Goal: Information Seeking & Learning: Learn about a topic

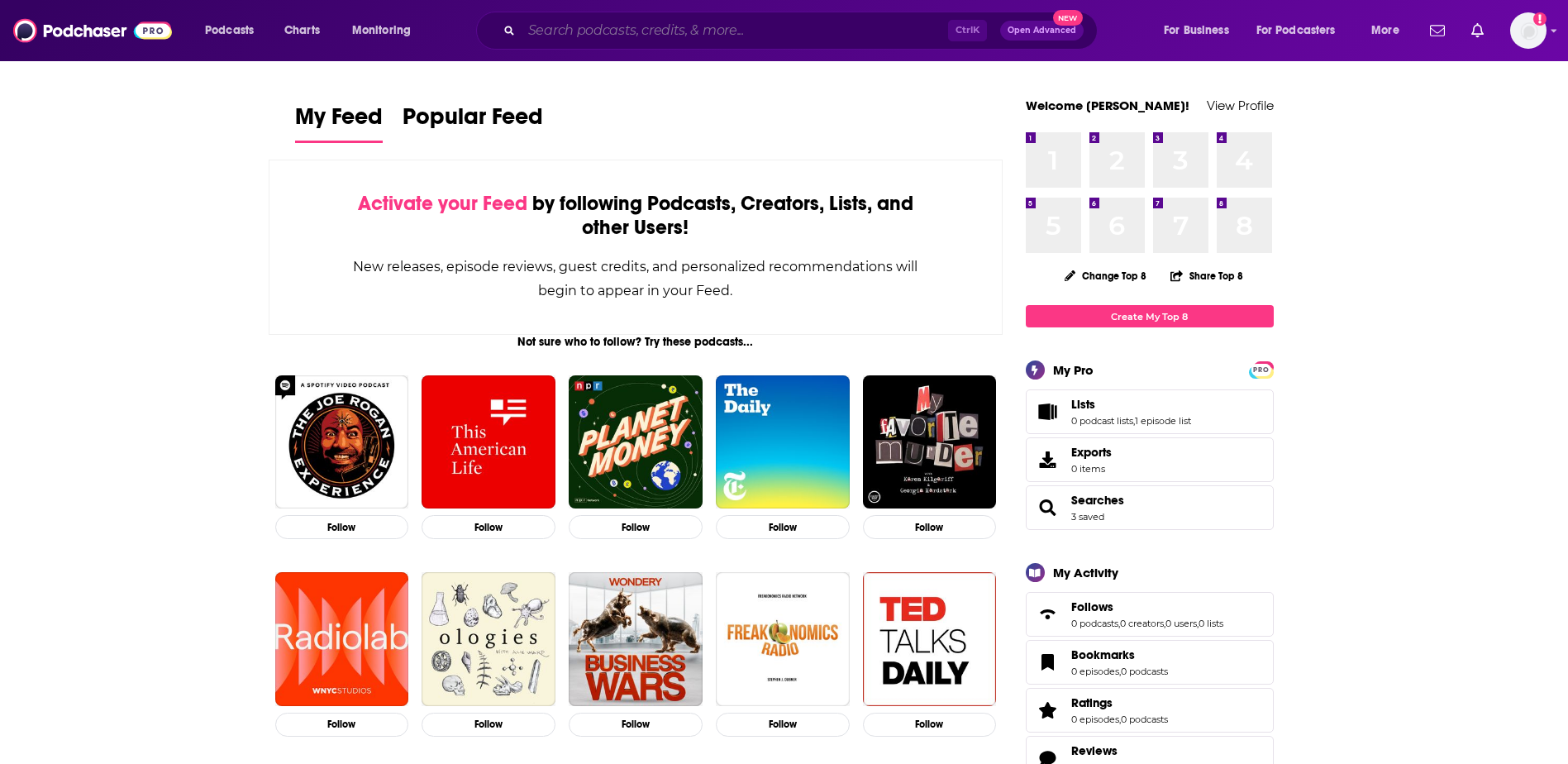
click at [655, 38] on input "Search podcasts, credits, & more..." at bounding box center [735, 31] width 427 height 27
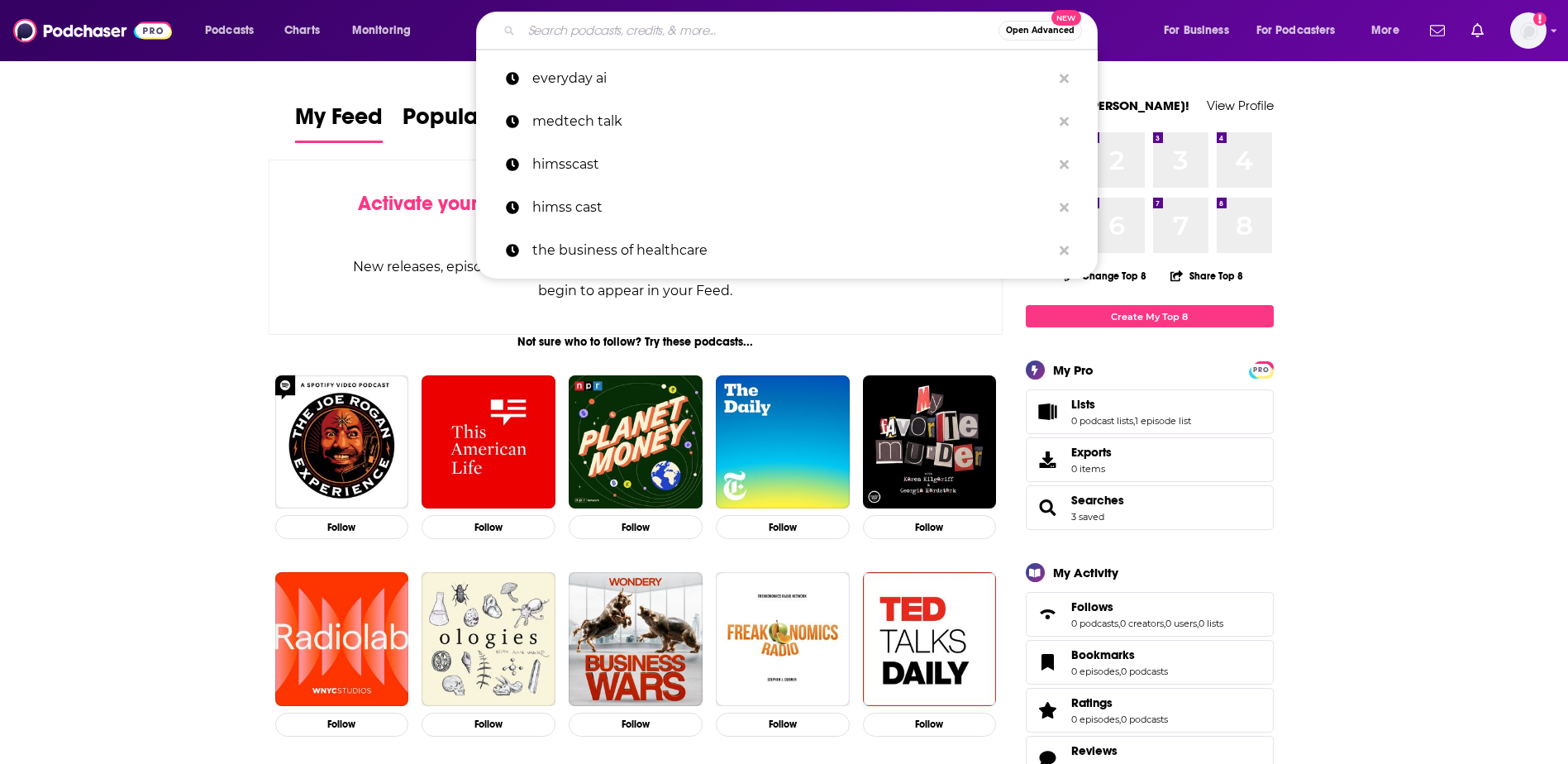
paste input "The Beat Podcast ([PERSON_NAME])"
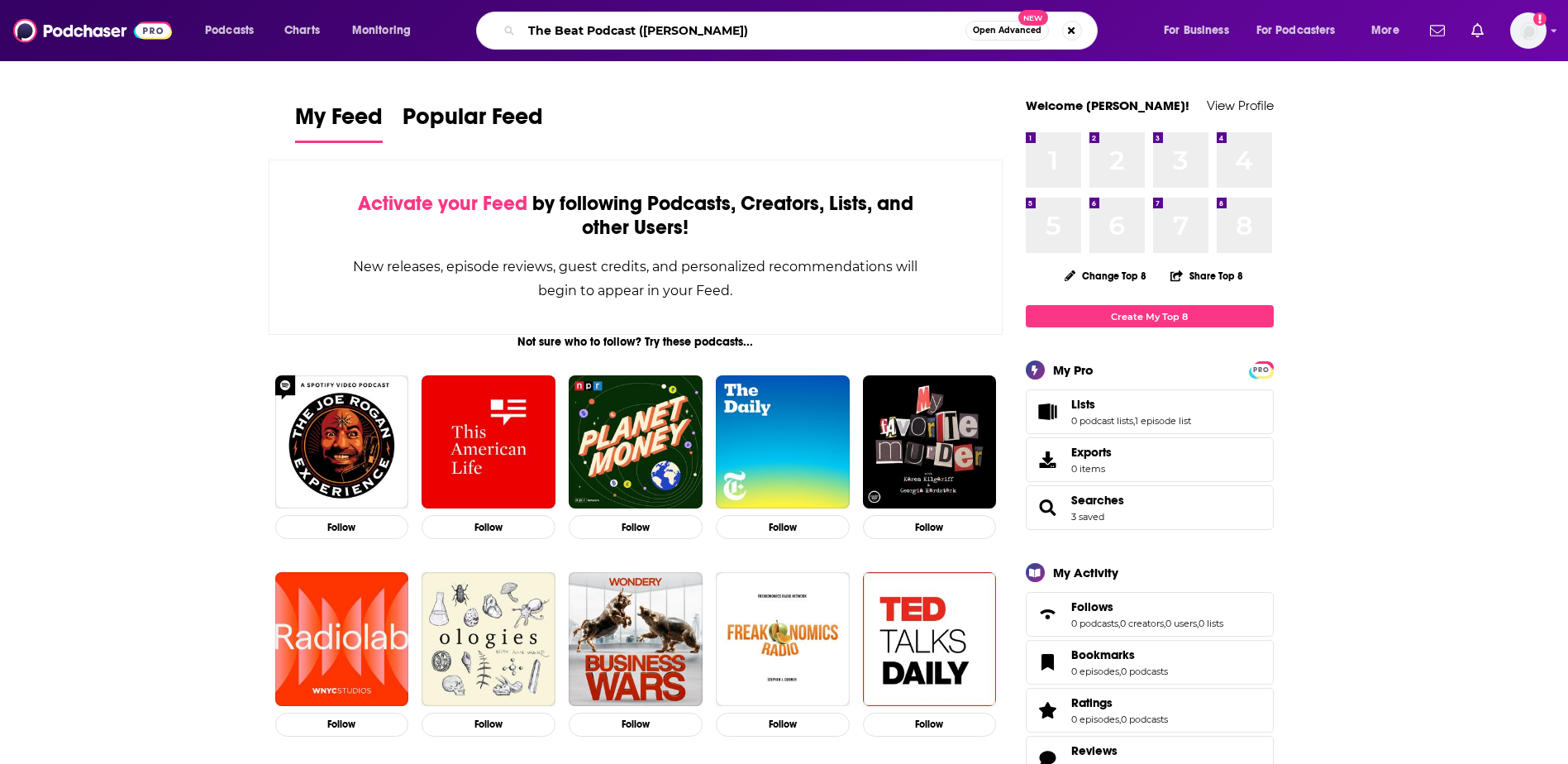
drag, startPoint x: 711, startPoint y: 37, endPoint x: 637, endPoint y: 30, distance: 74.3
click at [637, 30] on input "The Beat Podcast ([PERSON_NAME])" at bounding box center [744, 31] width 444 height 27
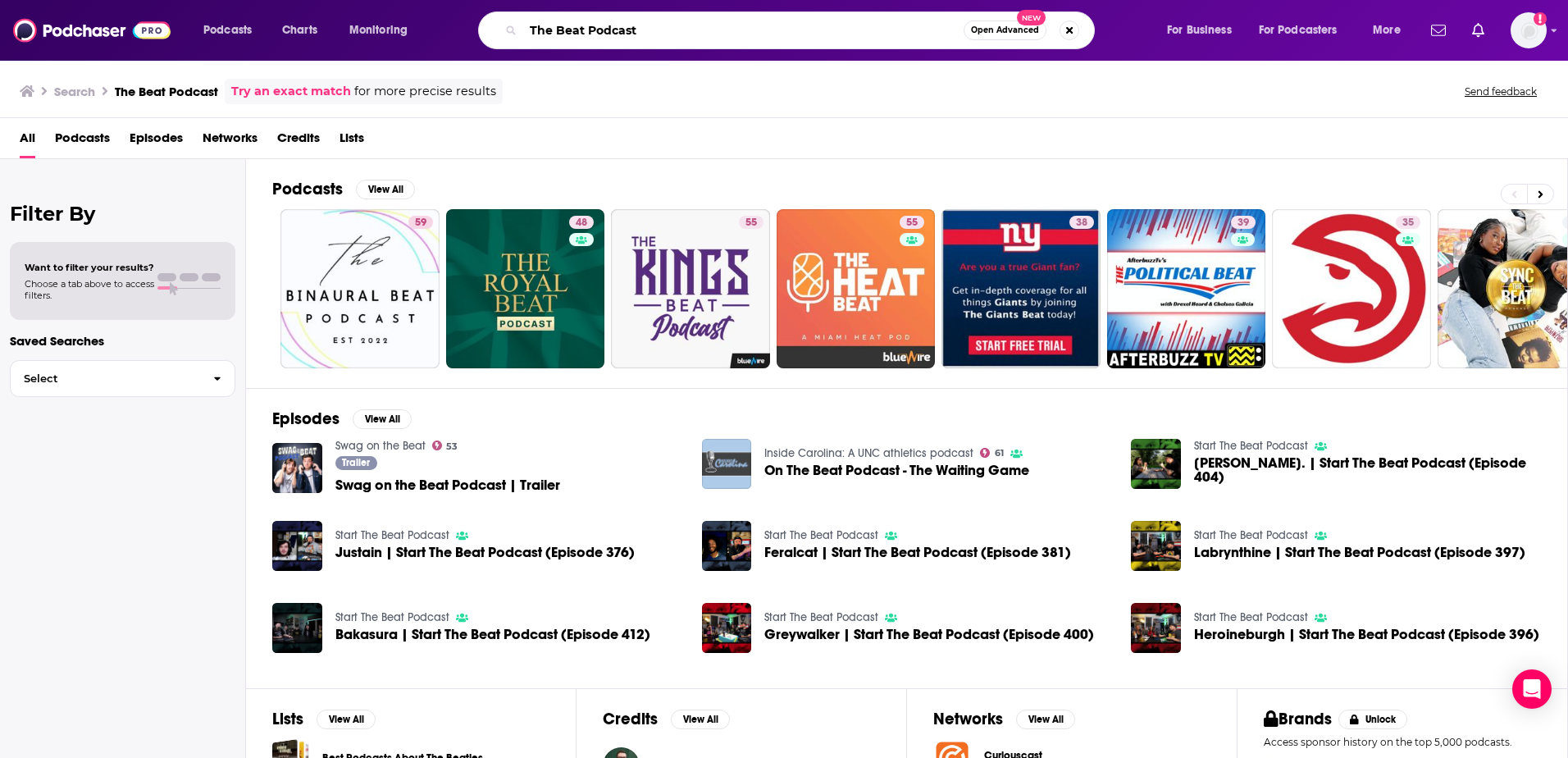
drag, startPoint x: 715, startPoint y: 25, endPoint x: 520, endPoint y: 13, distance: 195.4
click at [495, 27] on div "The Beat Podcast Open Advanced New" at bounding box center [786, 31] width 617 height 38
paste input ": [PERSON_NAME] tech and startup p"
type input "The Beat: [PERSON_NAME] tech and startup podcast"
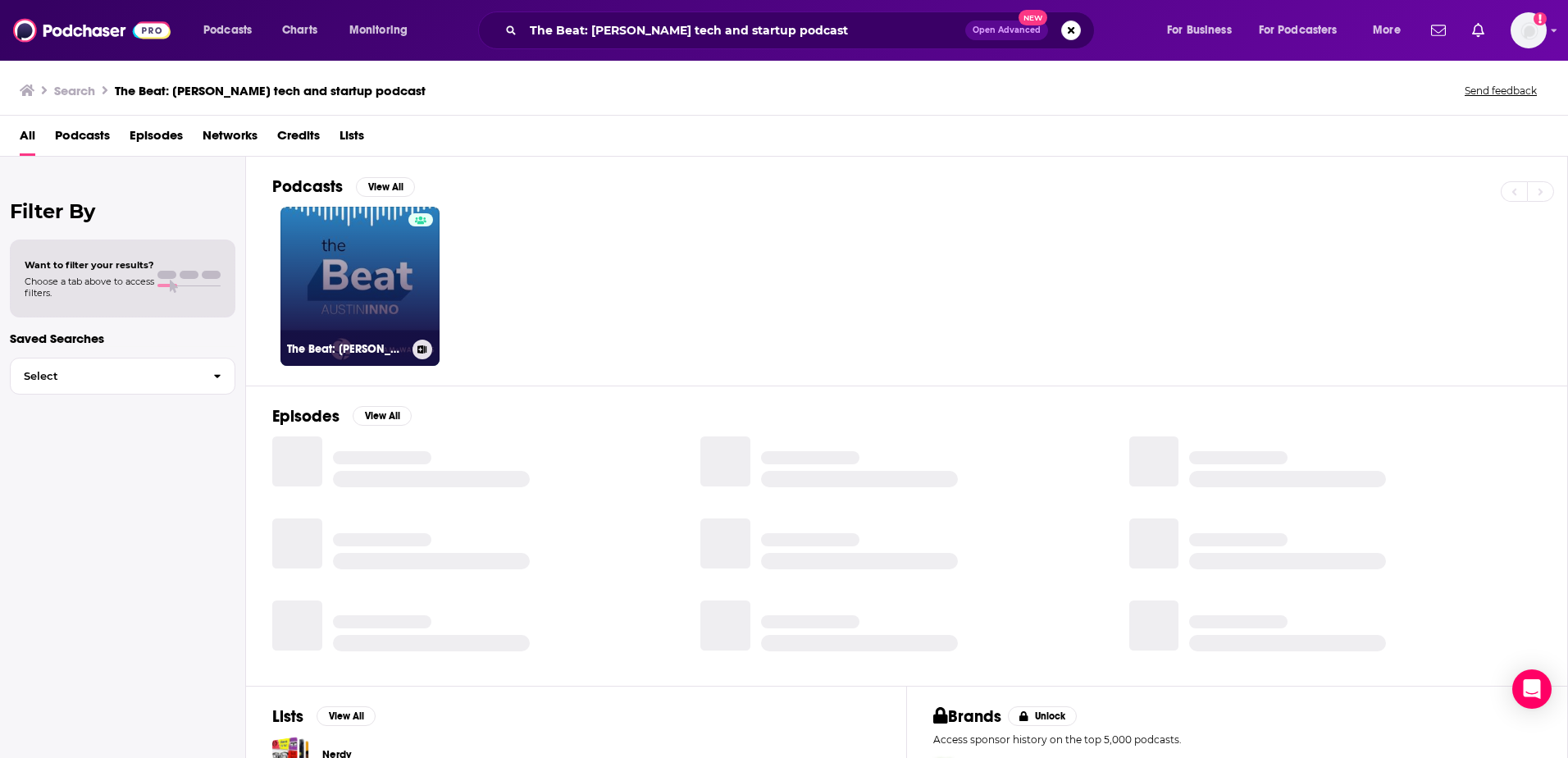
click at [341, 277] on link "The Beat: [PERSON_NAME] tech and startup podcast" at bounding box center [359, 286] width 159 height 159
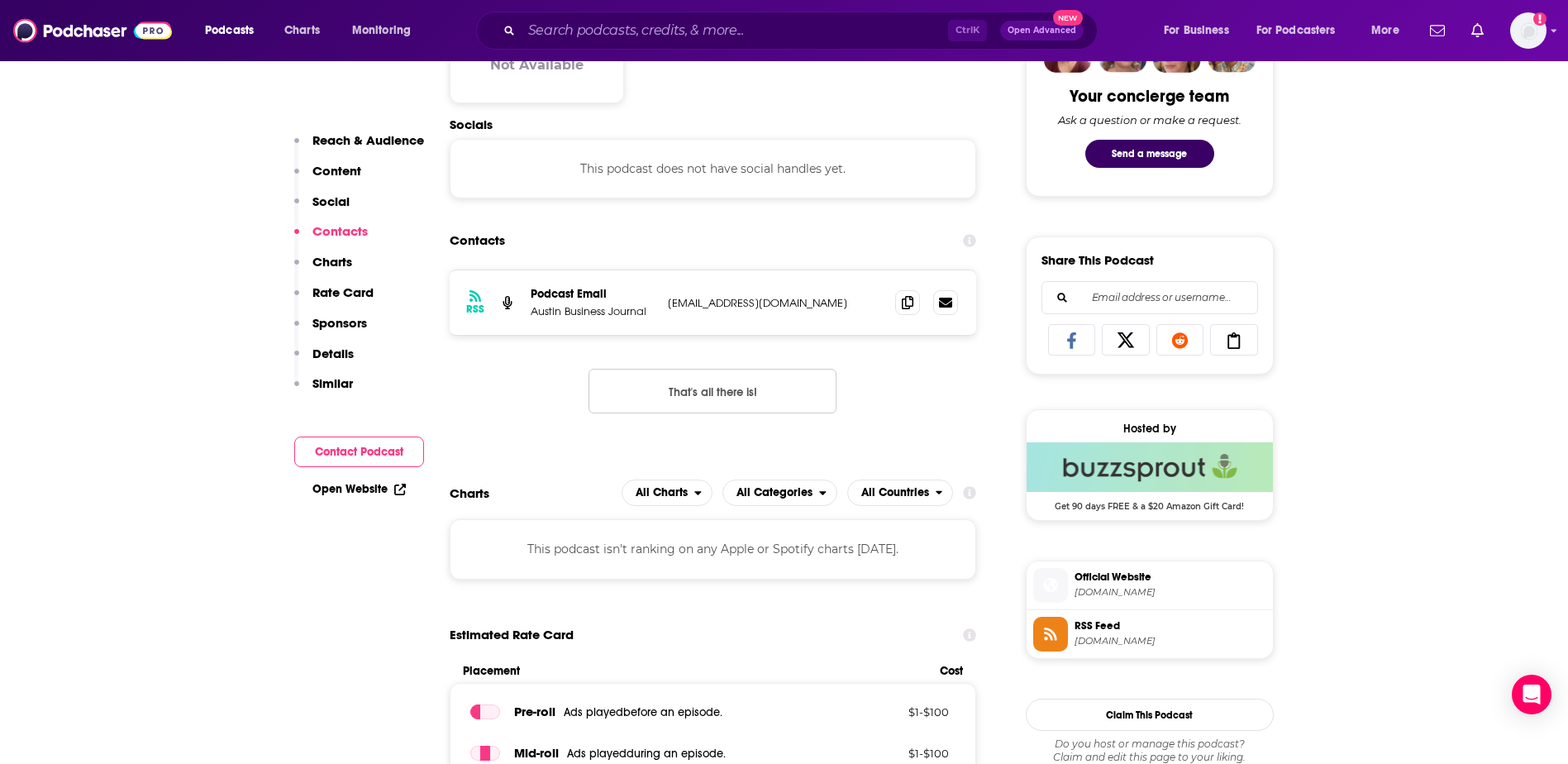
scroll to position [827, 0]
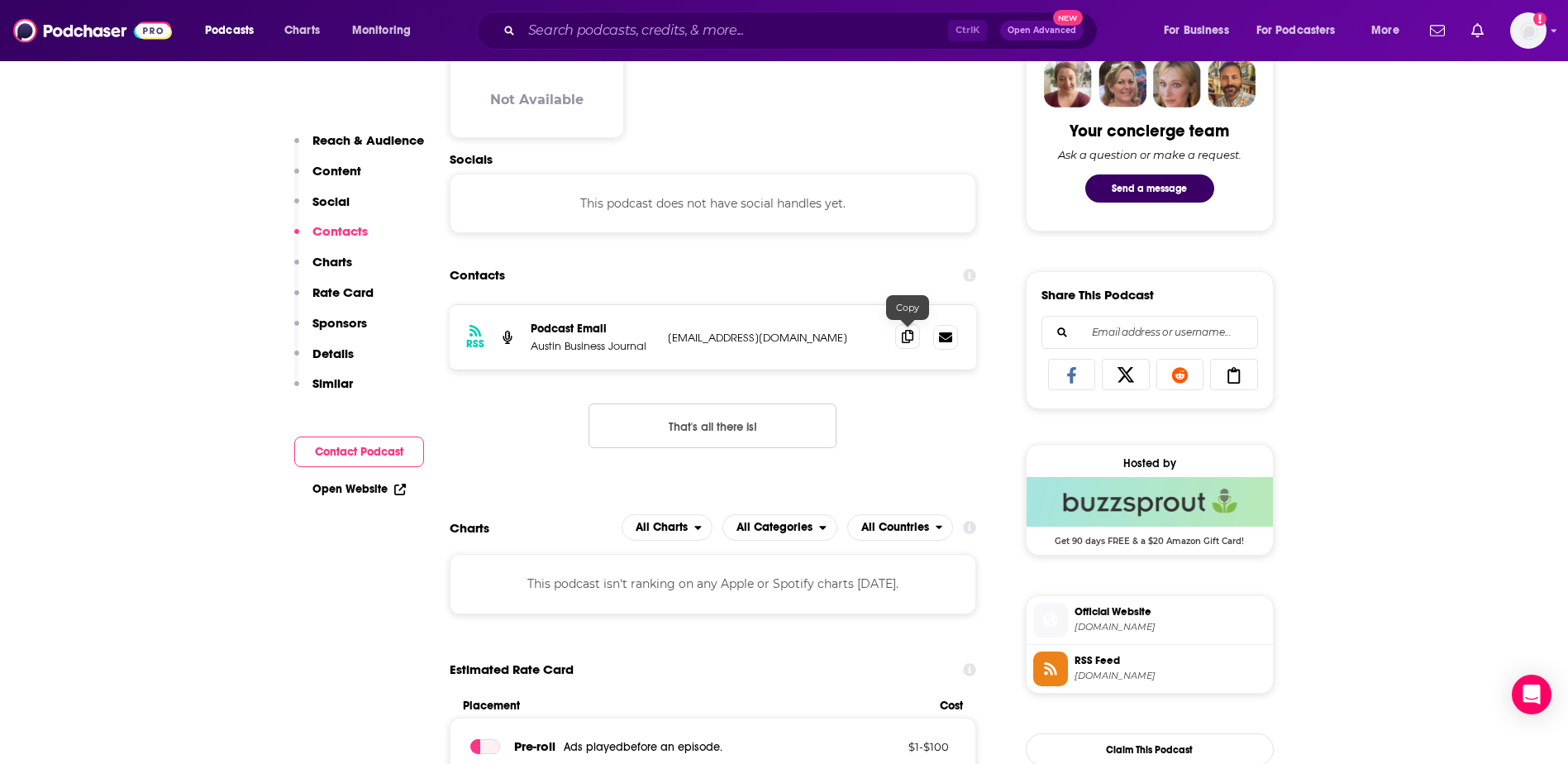
click at [911, 336] on icon at bounding box center [908, 336] width 12 height 13
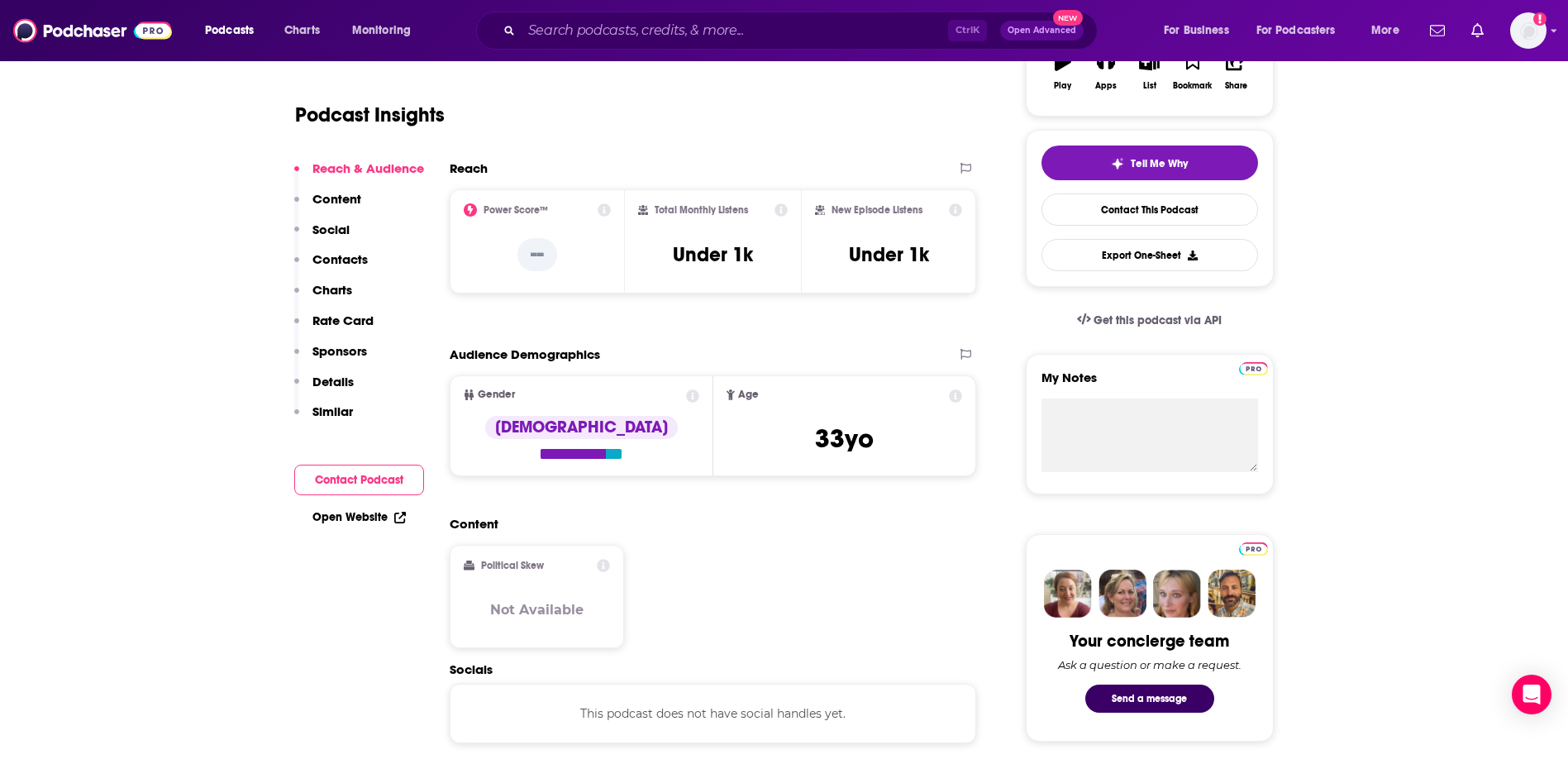
scroll to position [0, 0]
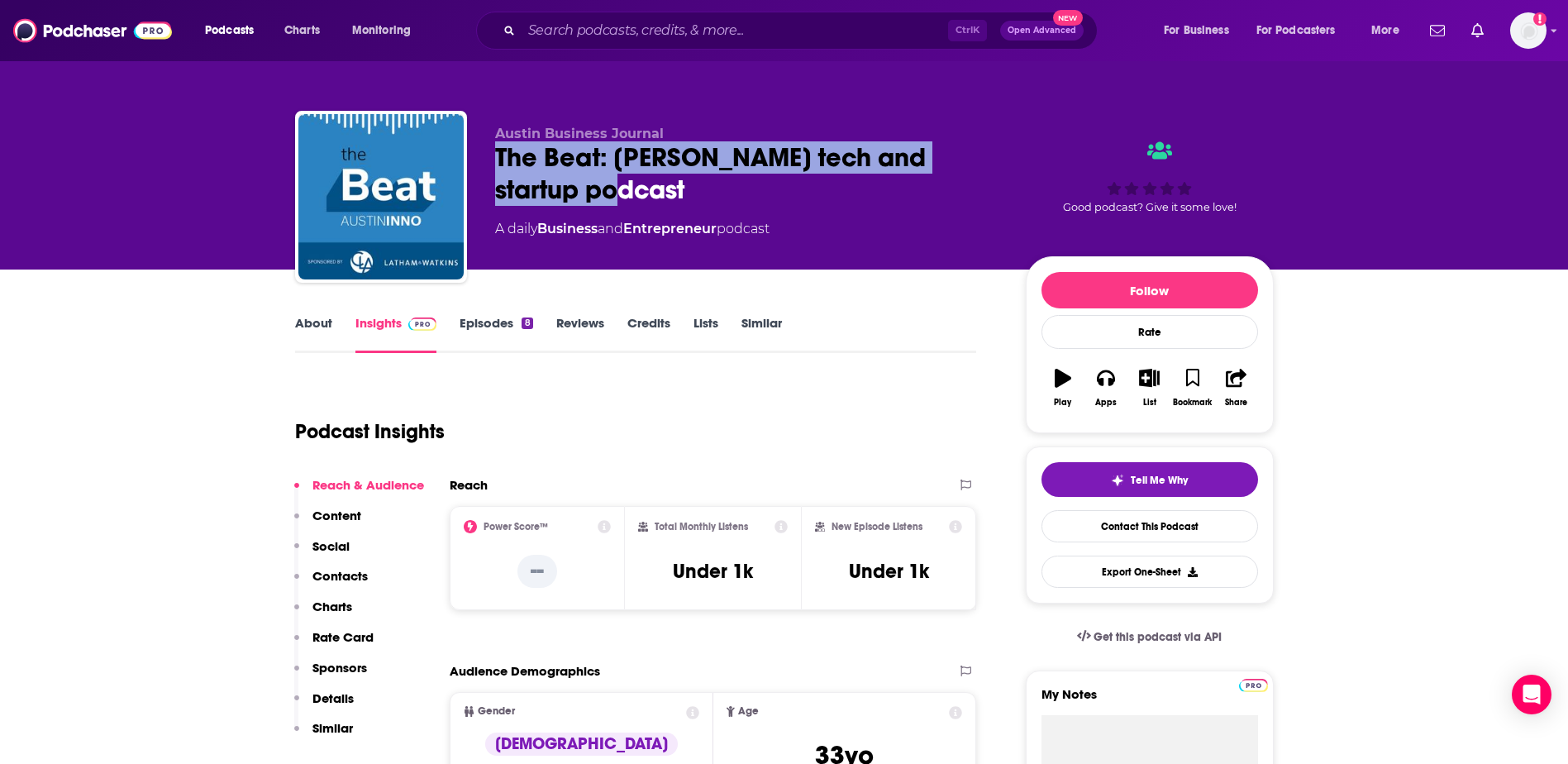
drag, startPoint x: 612, startPoint y: 191, endPoint x: 500, endPoint y: 160, distance: 116.2
click at [500, 160] on div "The Beat: [PERSON_NAME] tech and startup podcast" at bounding box center [747, 173] width 504 height 64
copy h2 "The Beat: [PERSON_NAME] tech and startup podcast"
click at [620, 27] on input "Search podcasts, credits, & more..." at bounding box center [735, 31] width 427 height 27
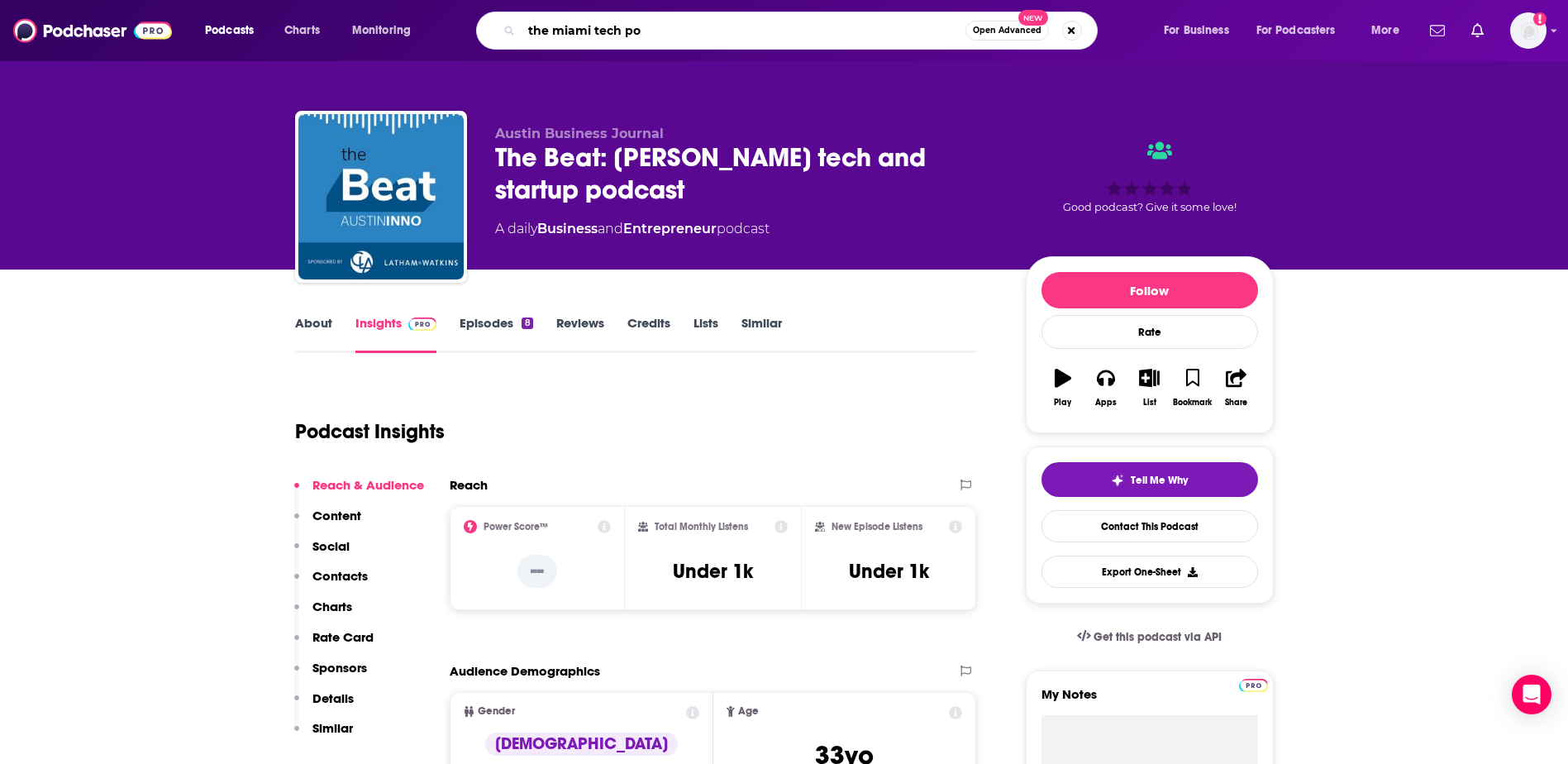
type input "the miami tech pod"
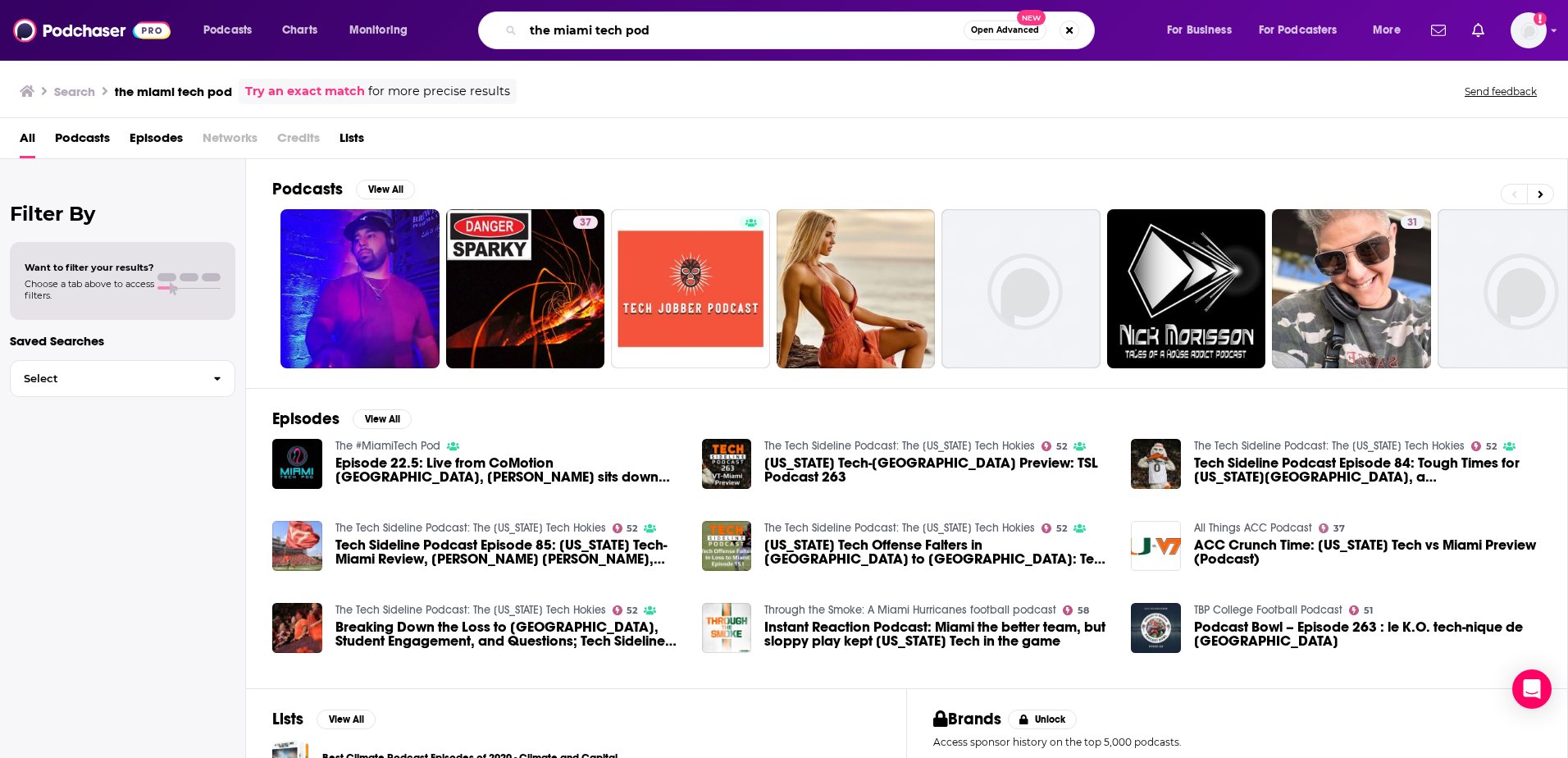
drag, startPoint x: 659, startPoint y: 26, endPoint x: 509, endPoint y: 45, distance: 151.2
click at [514, 42] on div "the miami tech pod Open Advanced New" at bounding box center [786, 31] width 617 height 38
paste input "The #MiamiTech P"
type input "The #MiamiTech Pod"
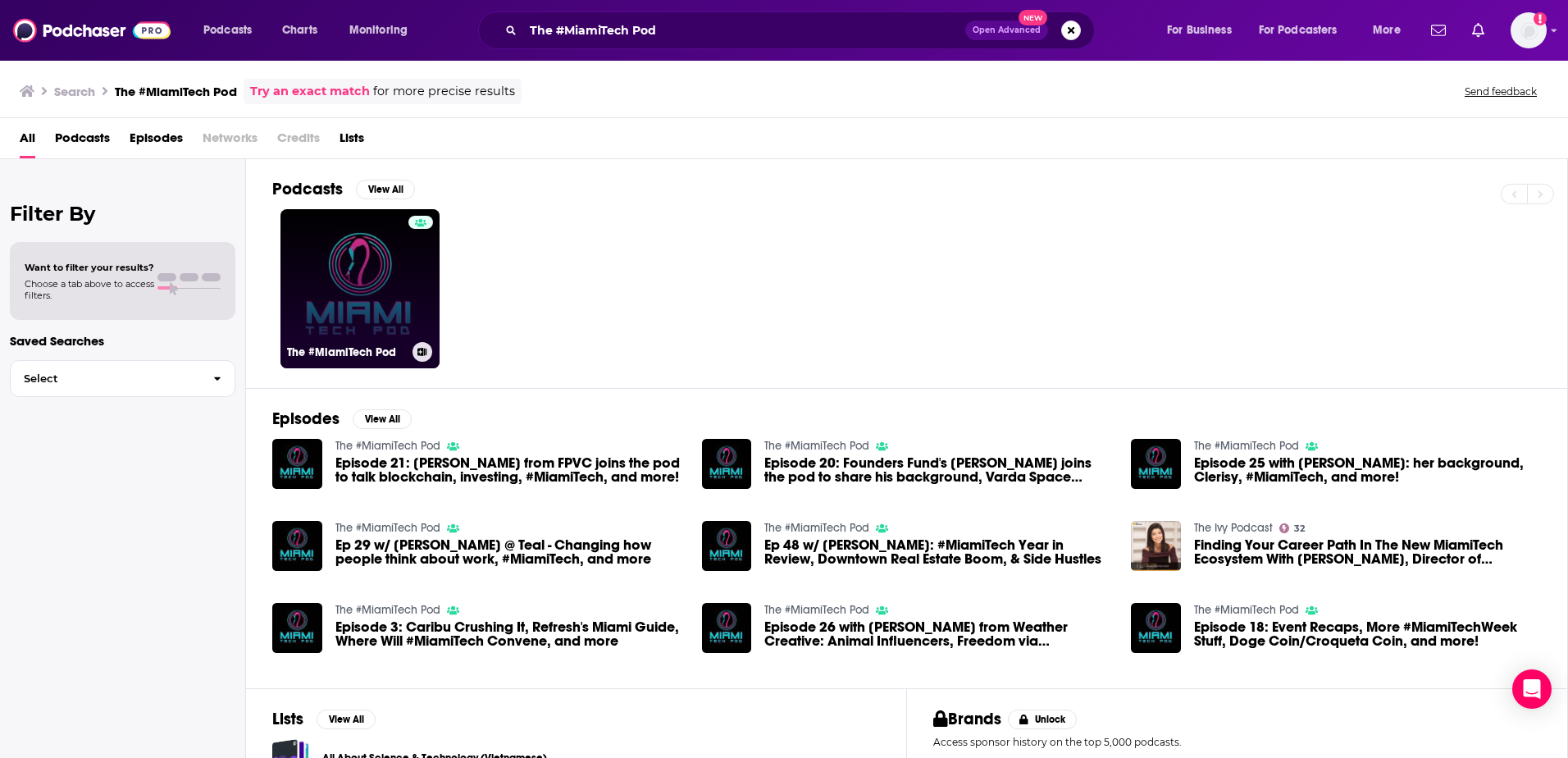
click at [384, 253] on link "The #MiamiTech Pod" at bounding box center [359, 288] width 159 height 159
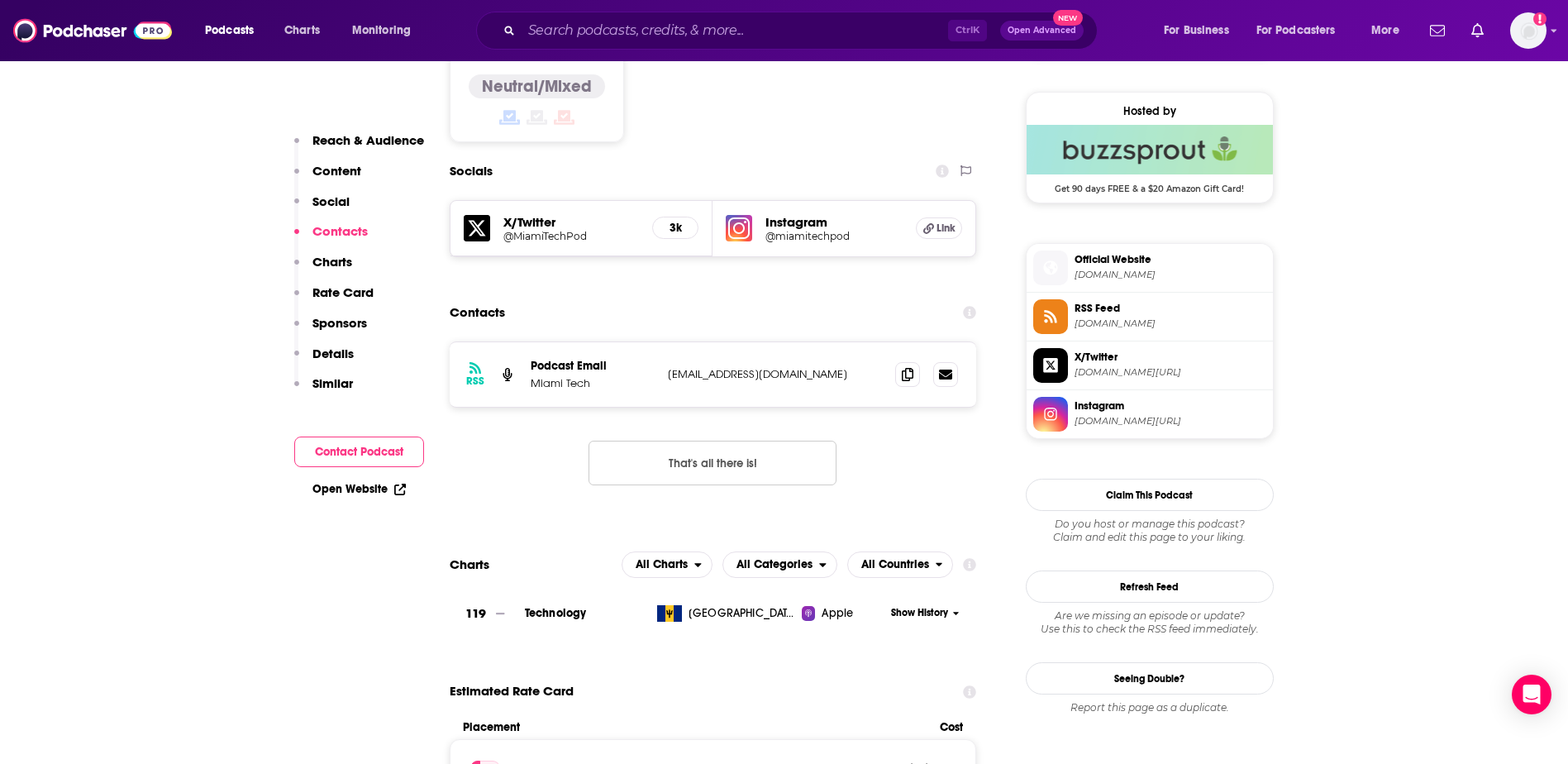
scroll to position [1323, 0]
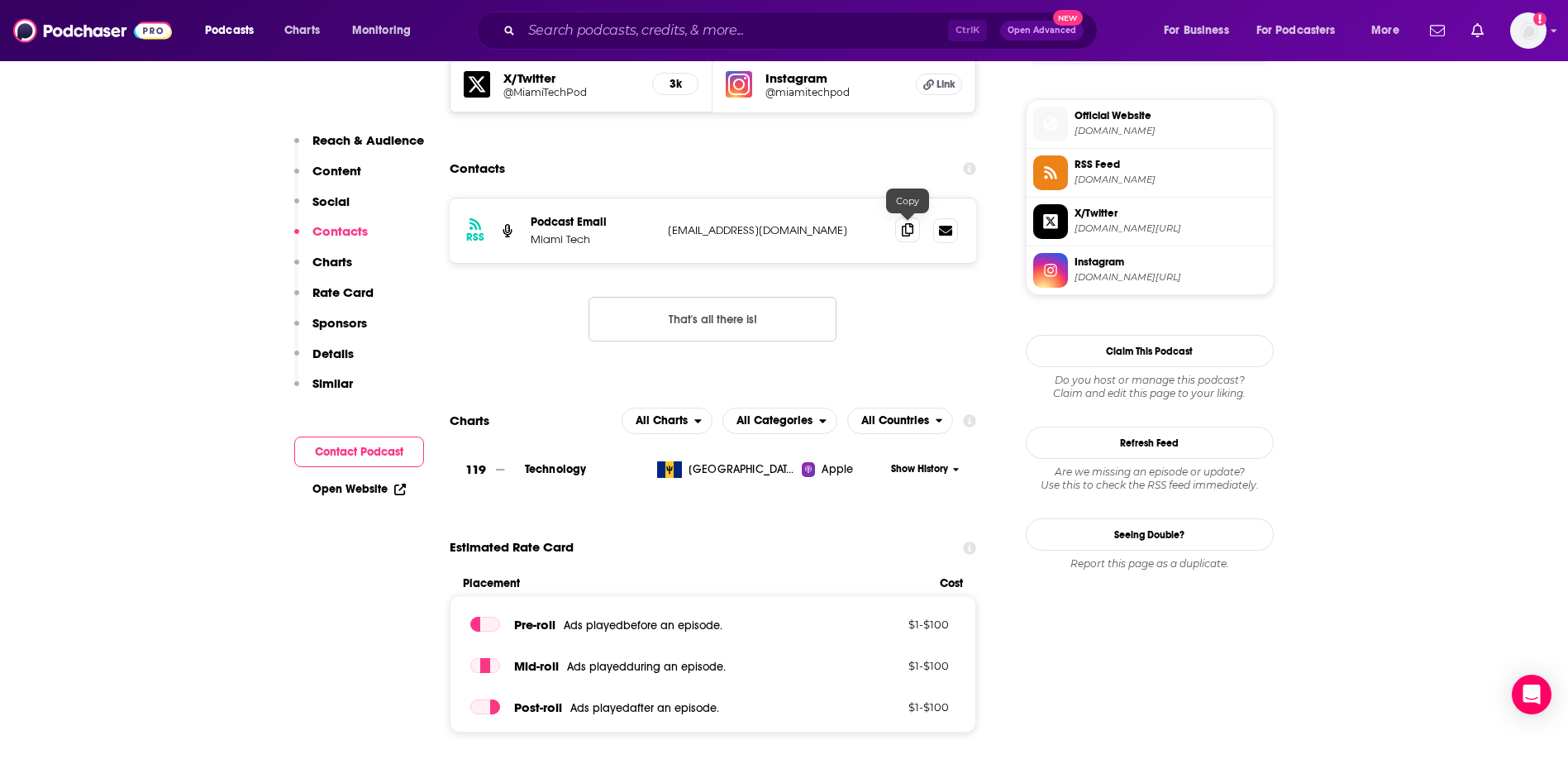
click at [910, 230] on icon at bounding box center [908, 230] width 12 height 13
click at [625, 18] on input "Search podcasts, credits, & more..." at bounding box center [735, 31] width 427 height 27
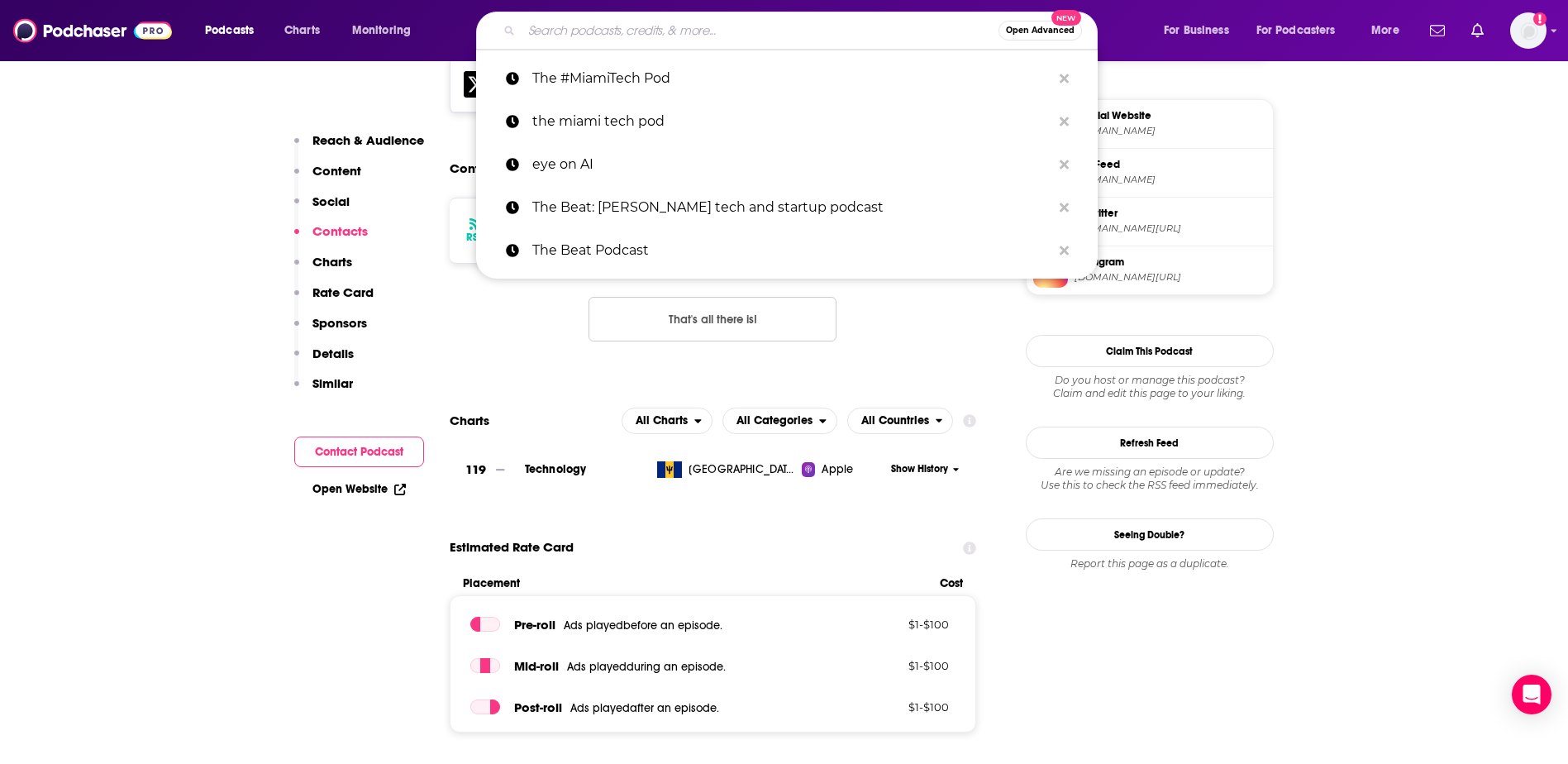
paste input "Tacos and Tech Podcast"
type input "Tacos and Tech Podcast"
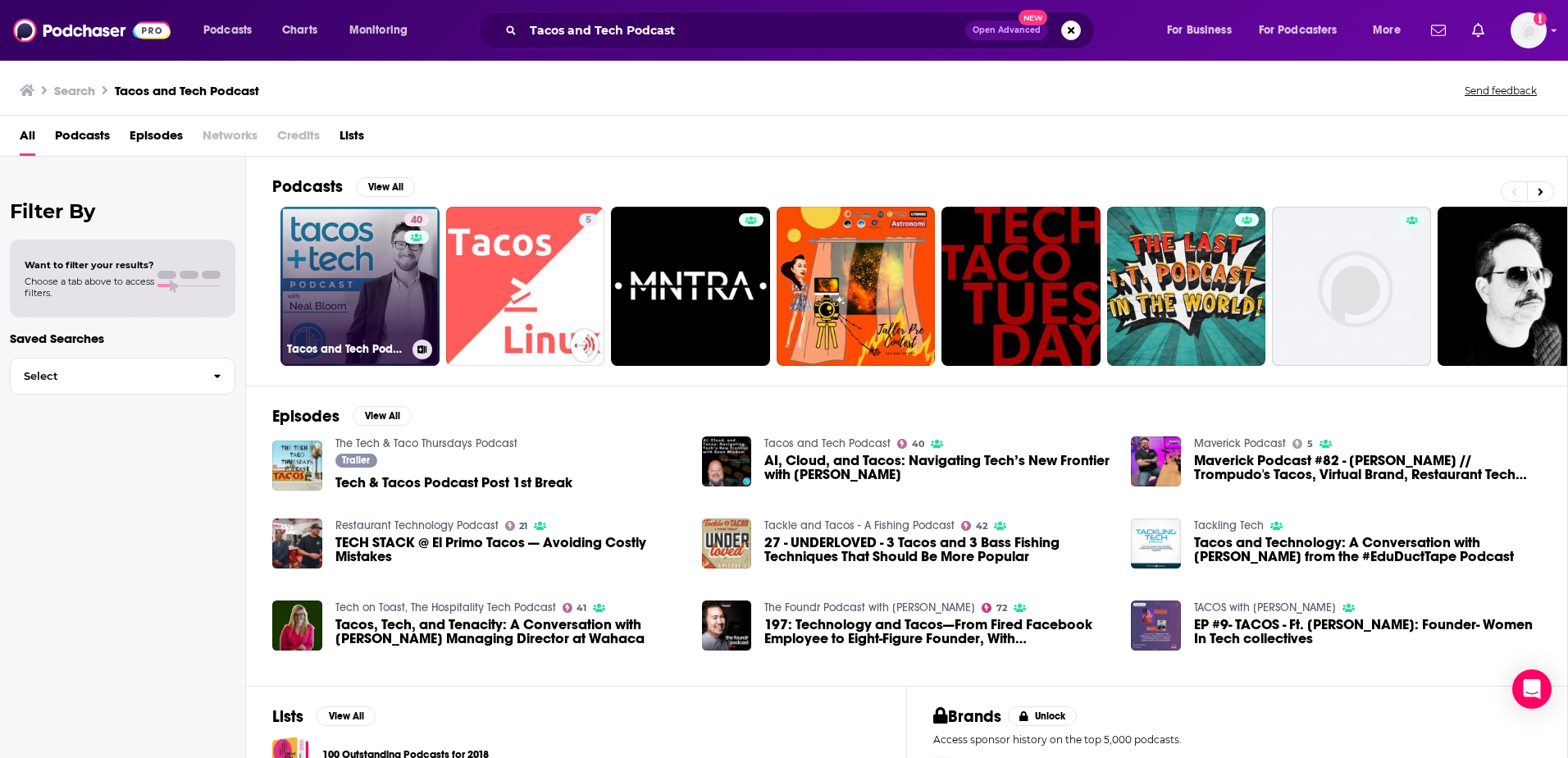
click at [344, 237] on link "40 Tacos and Tech Podcast" at bounding box center [359, 286] width 159 height 159
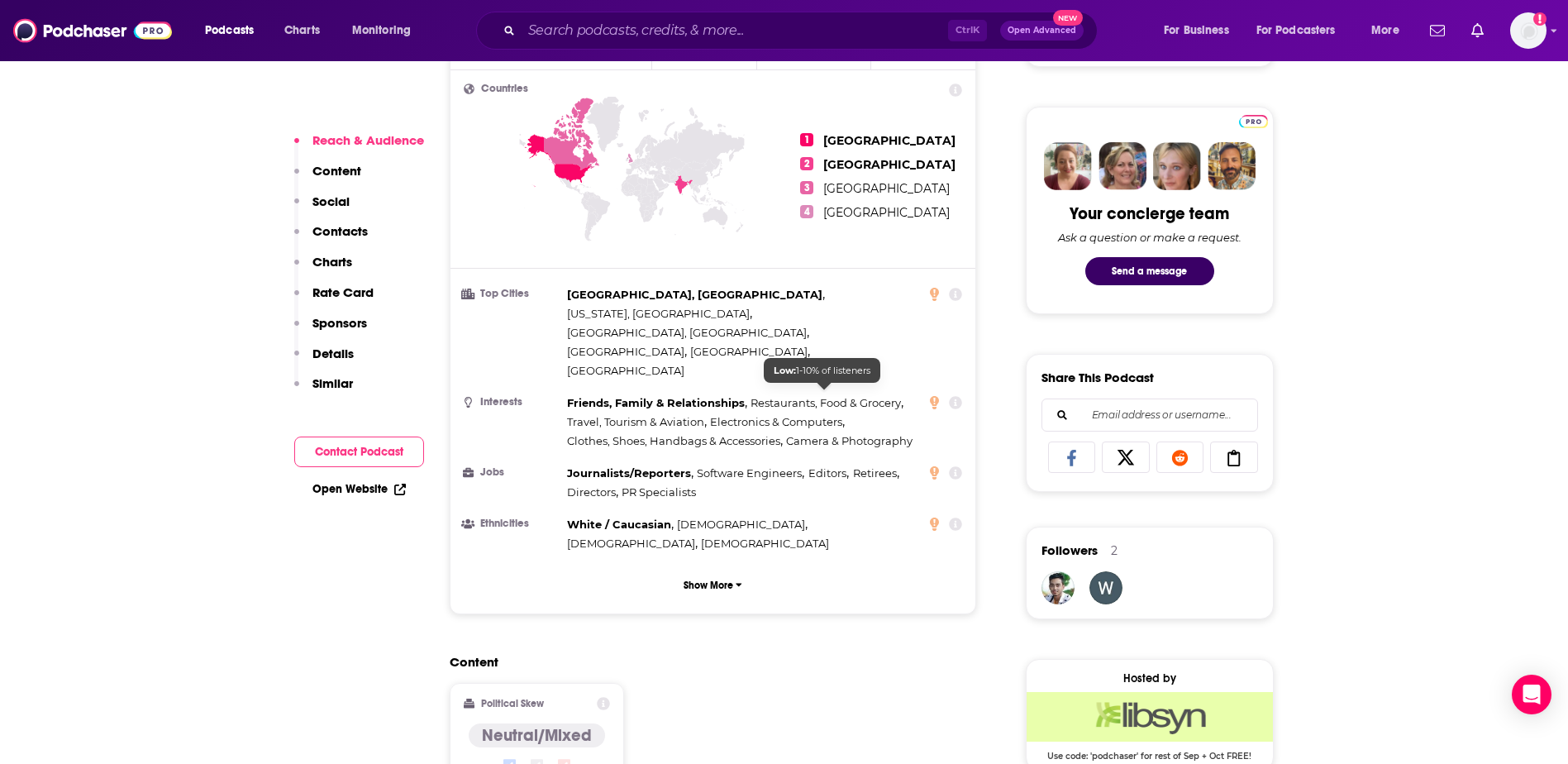
scroll to position [1075, 0]
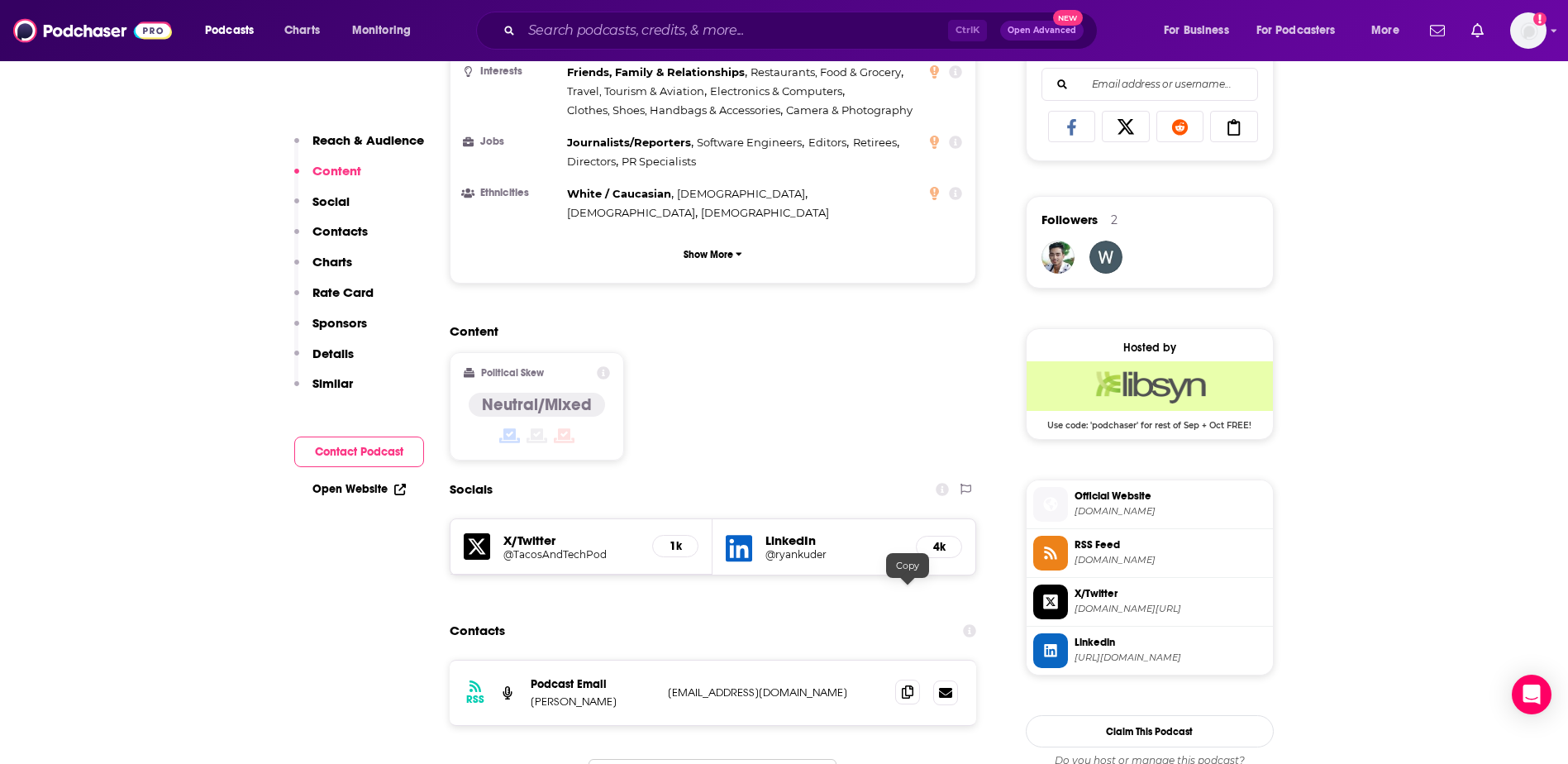
click at [909, 685] on icon at bounding box center [908, 692] width 12 height 13
click at [625, 30] on input "Search podcasts, credits, & more..." at bounding box center [735, 31] width 427 height 27
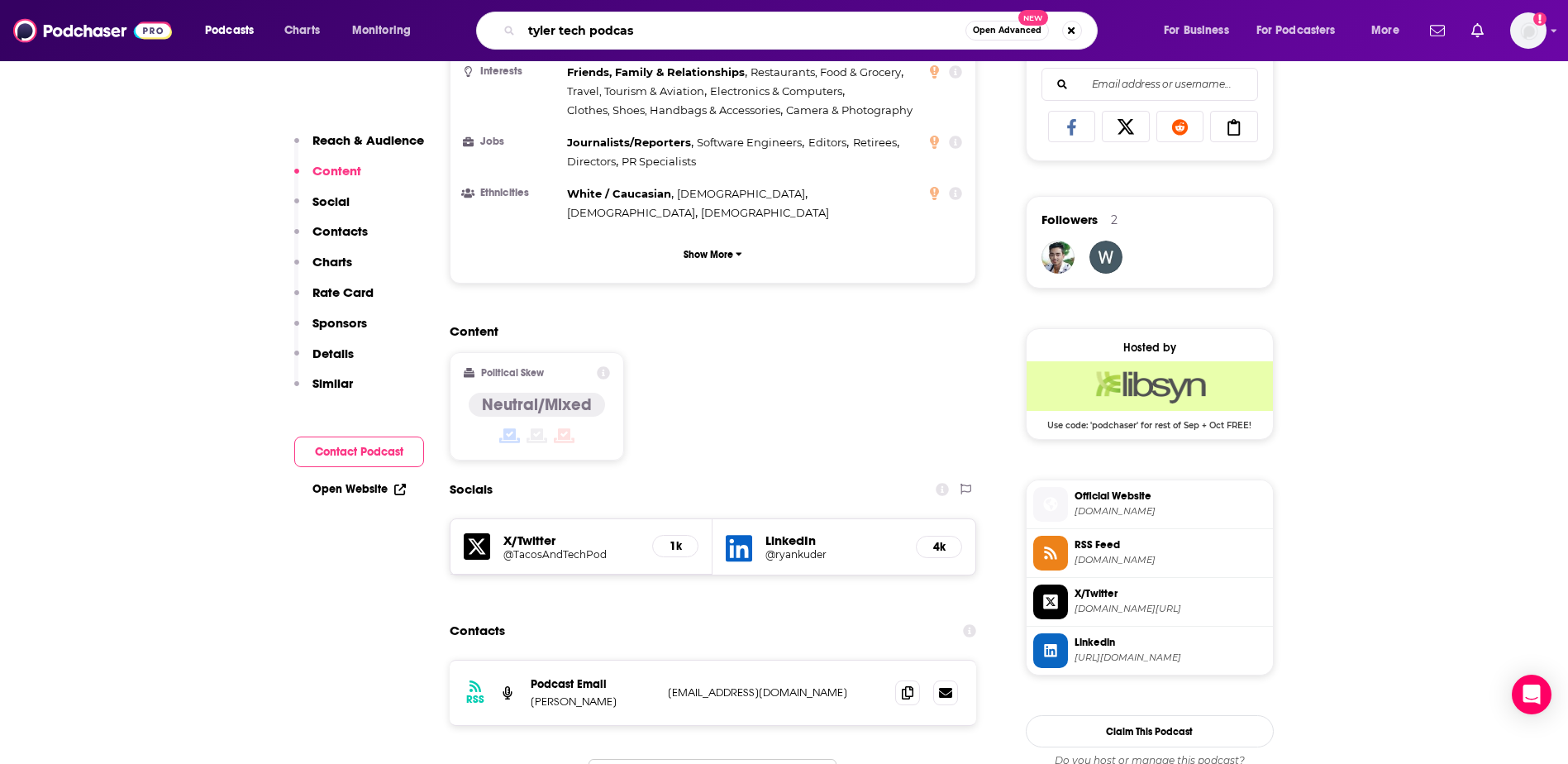
type input "[PERSON_NAME] tech podcast"
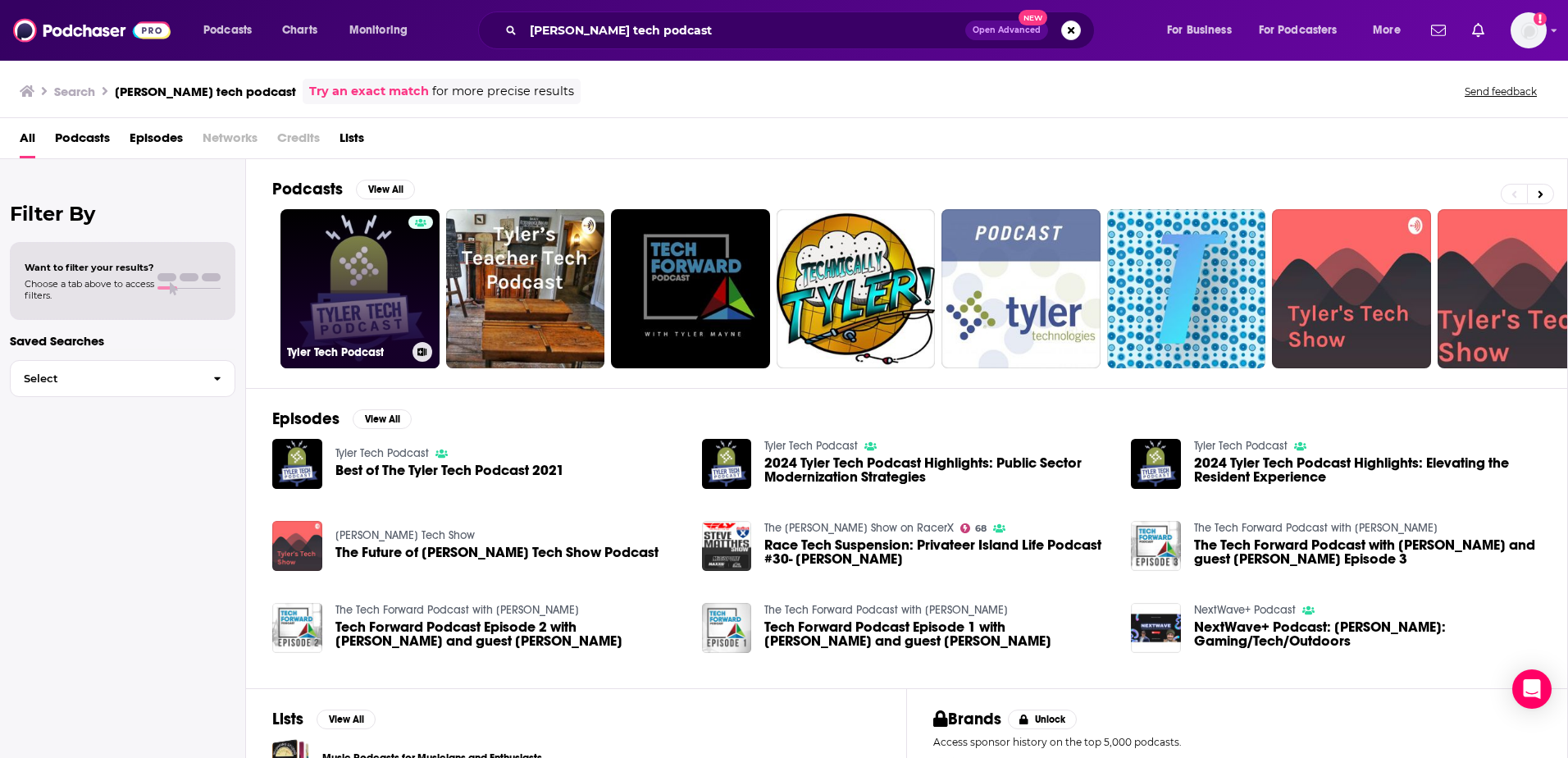
click at [351, 277] on link "Tyler Tech Podcast" at bounding box center [359, 288] width 159 height 159
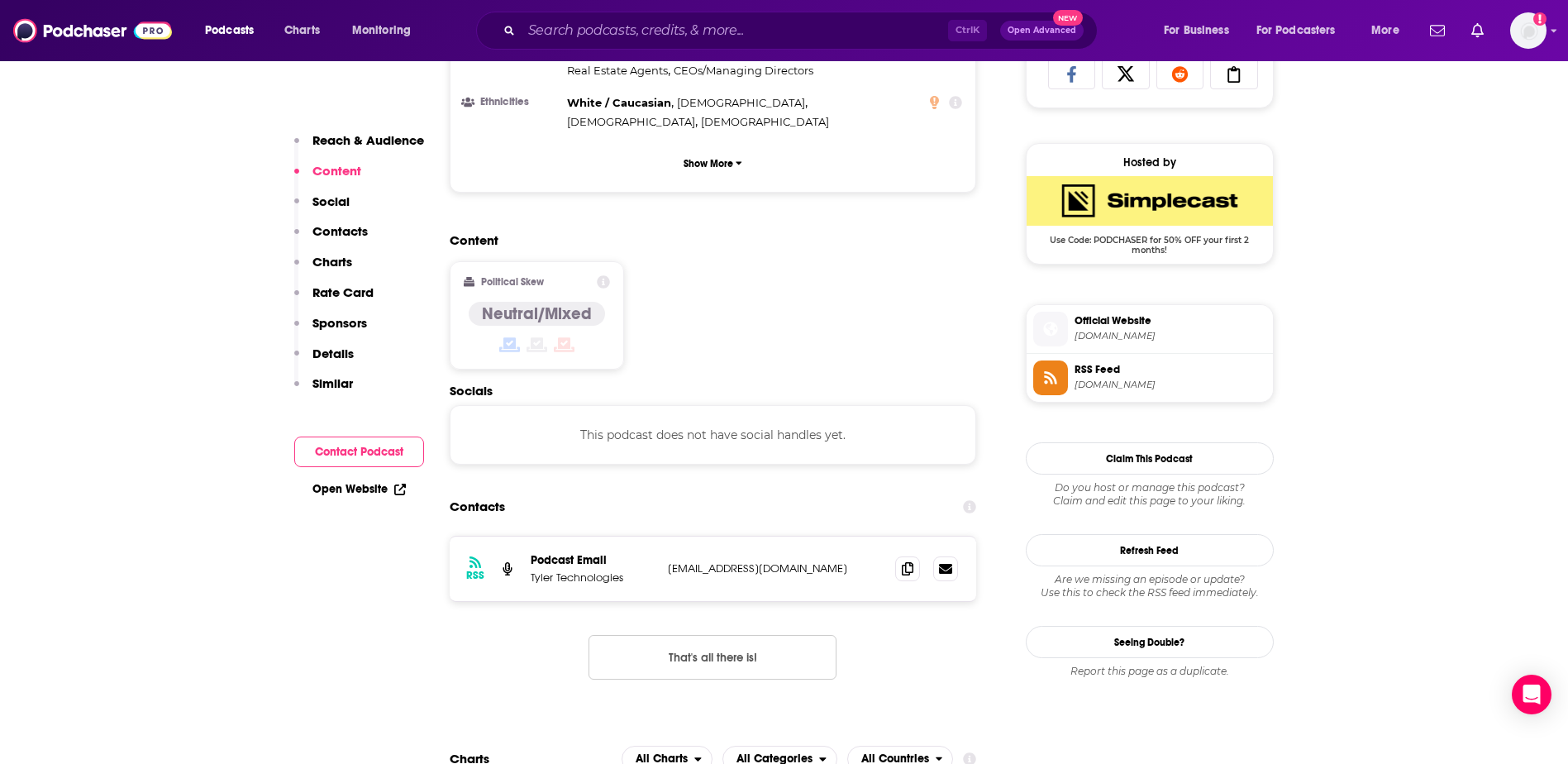
scroll to position [1158, 0]
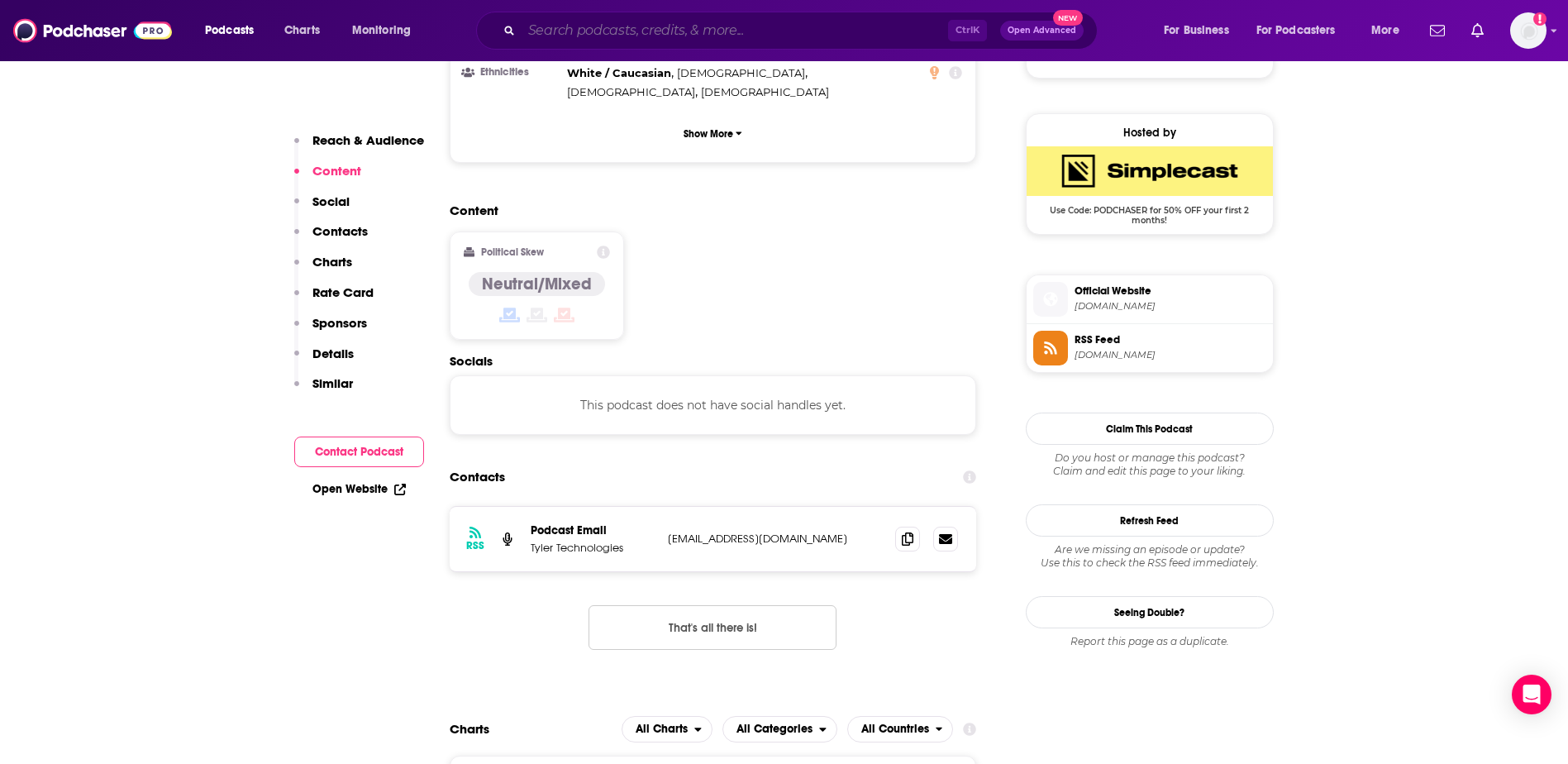
click at [580, 25] on input "Search podcasts, credits, & more..." at bounding box center [735, 31] width 427 height 27
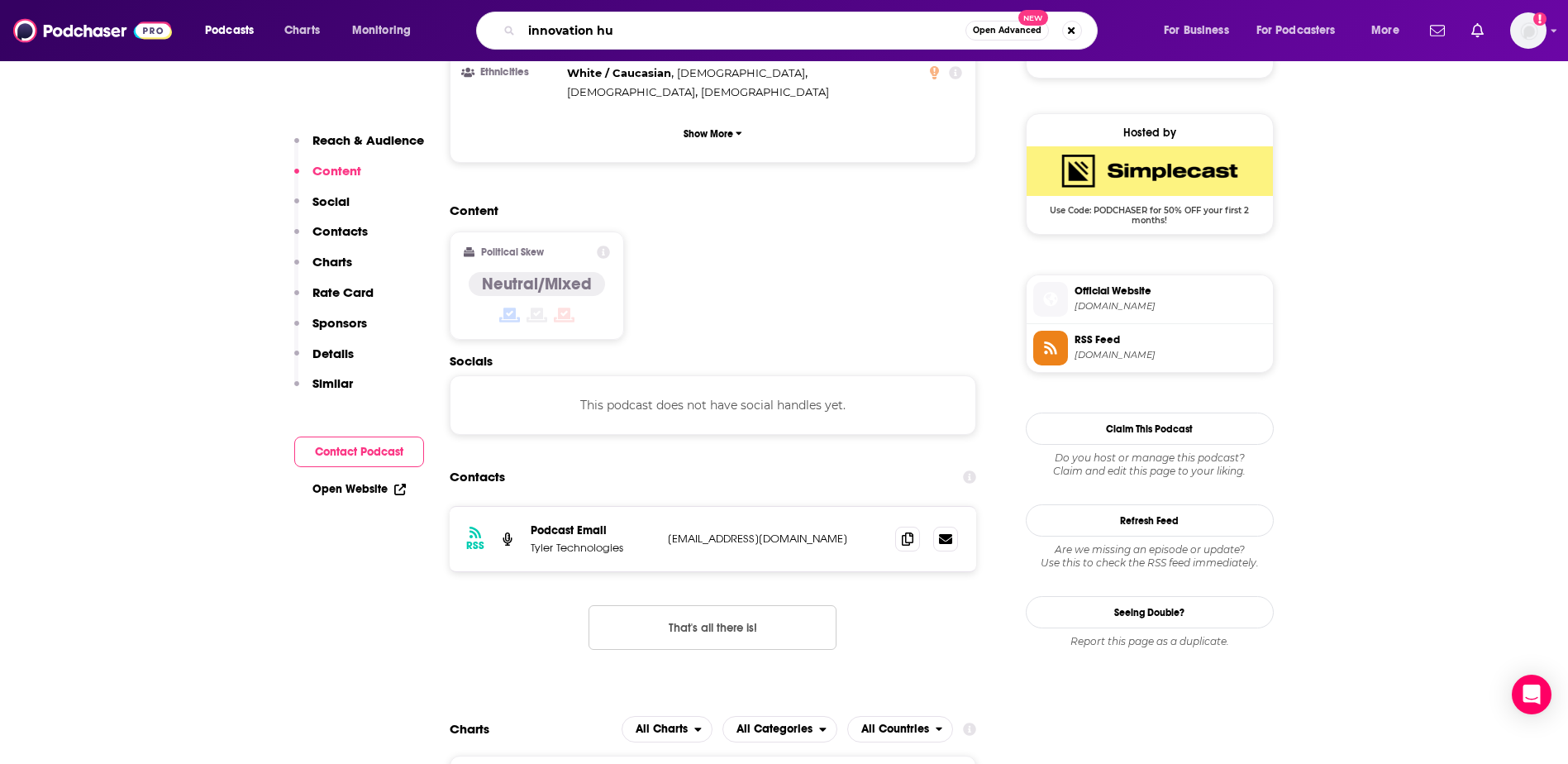
type input "innovation hub"
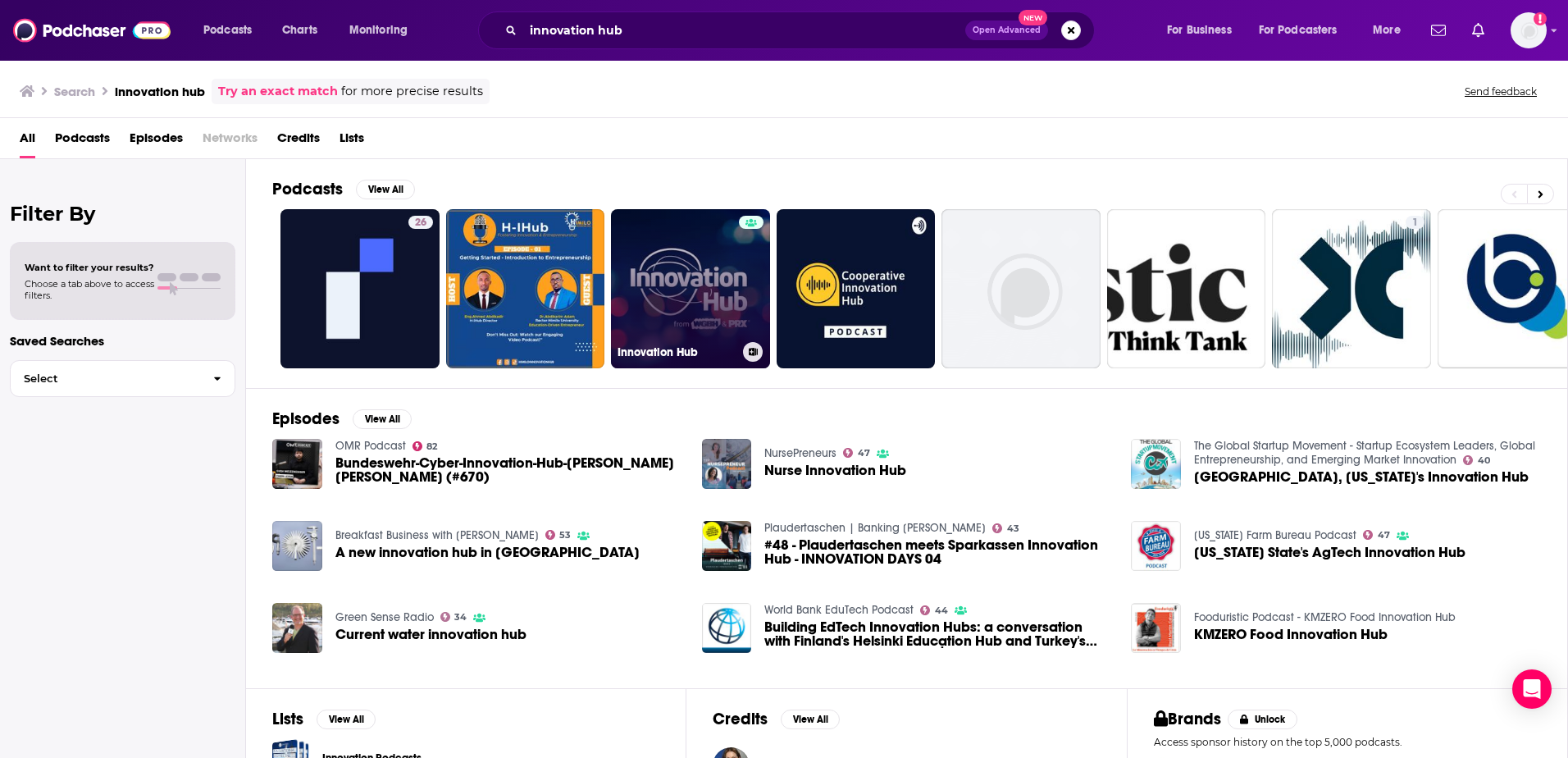
click at [668, 241] on link "Innovation Hub" at bounding box center [690, 288] width 159 height 159
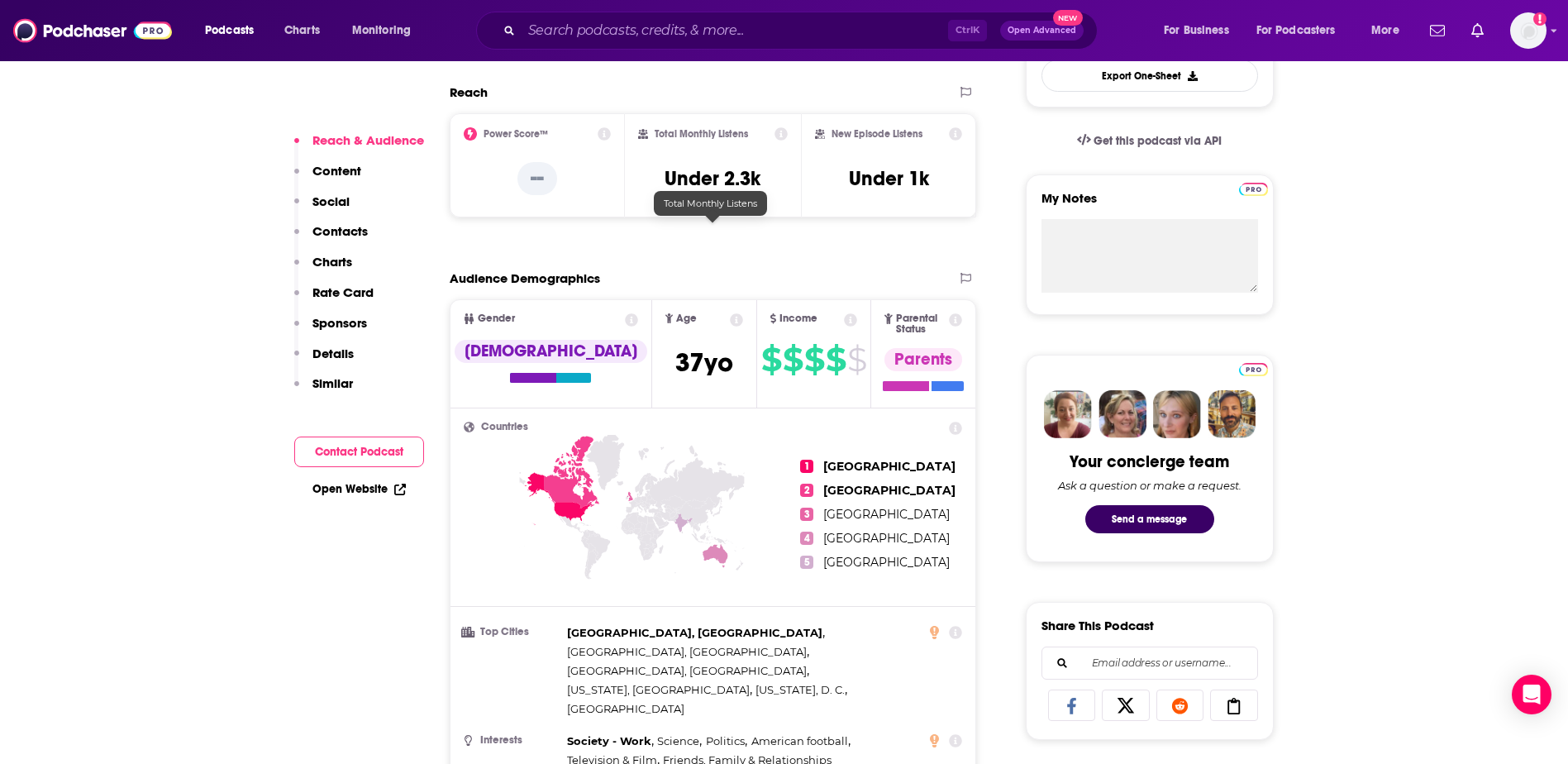
scroll to position [1075, 0]
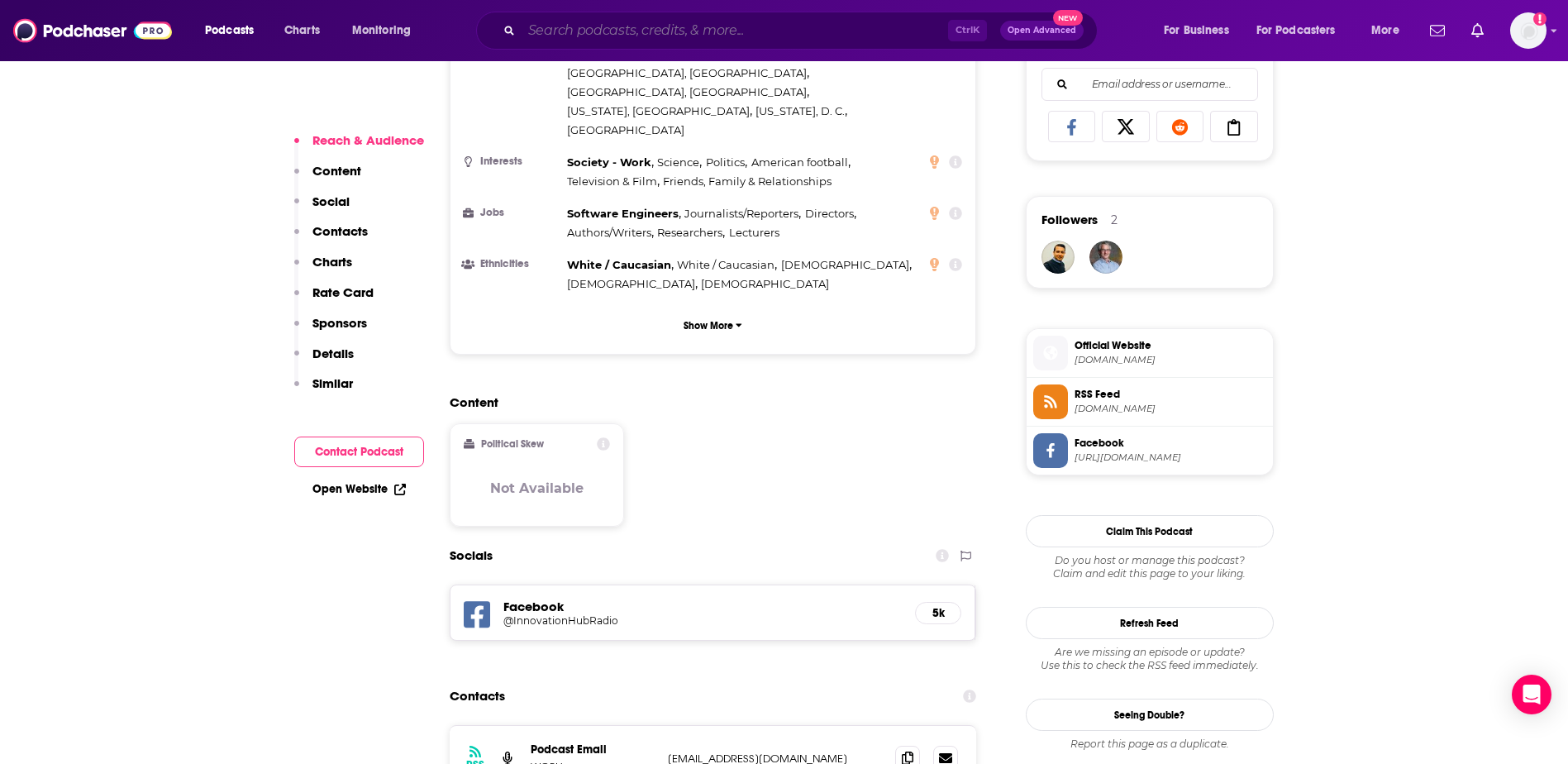
click at [600, 36] on input "Search podcasts, credits, & more..." at bounding box center [735, 31] width 427 height 27
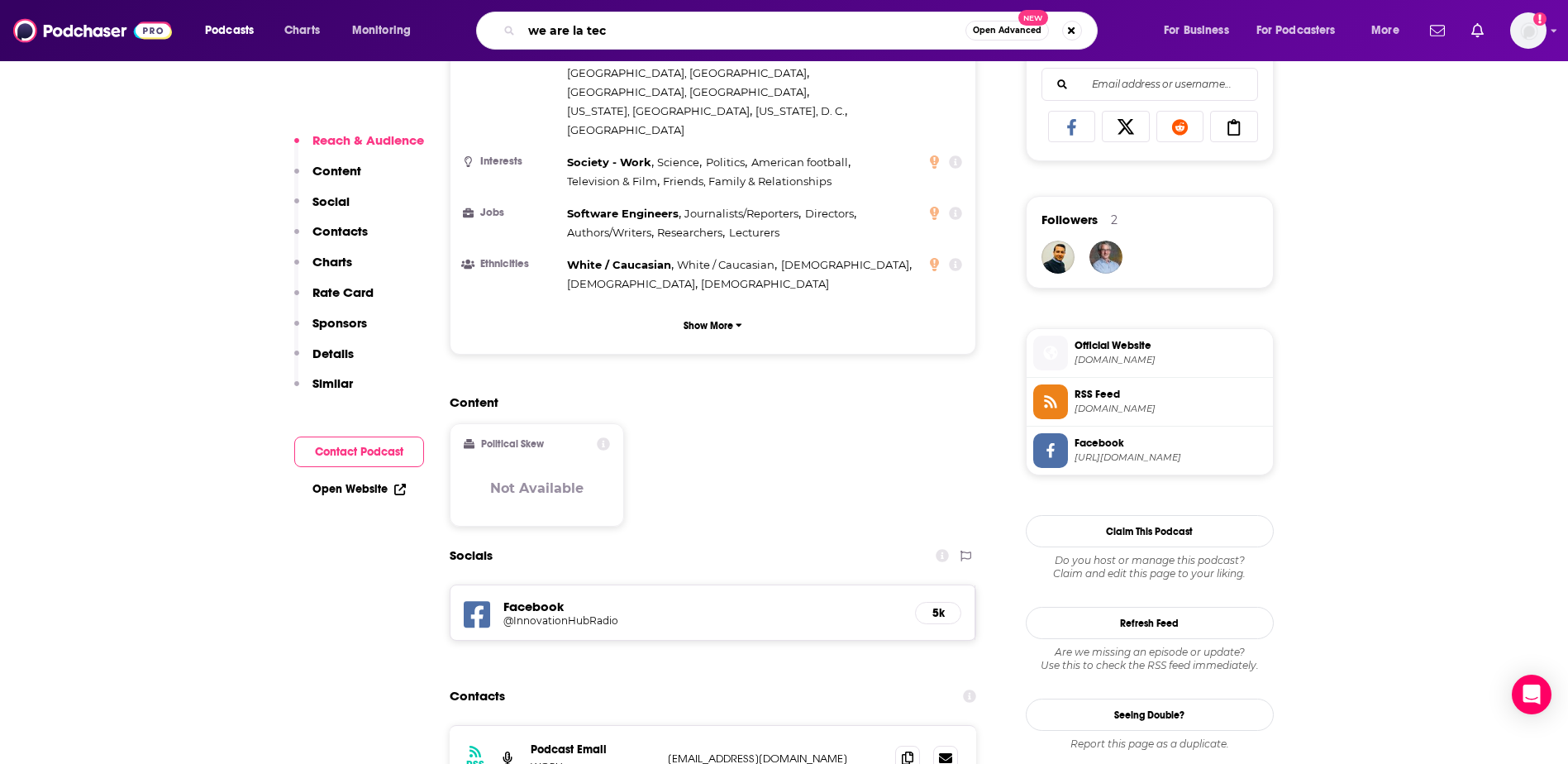
type input "we are la tech"
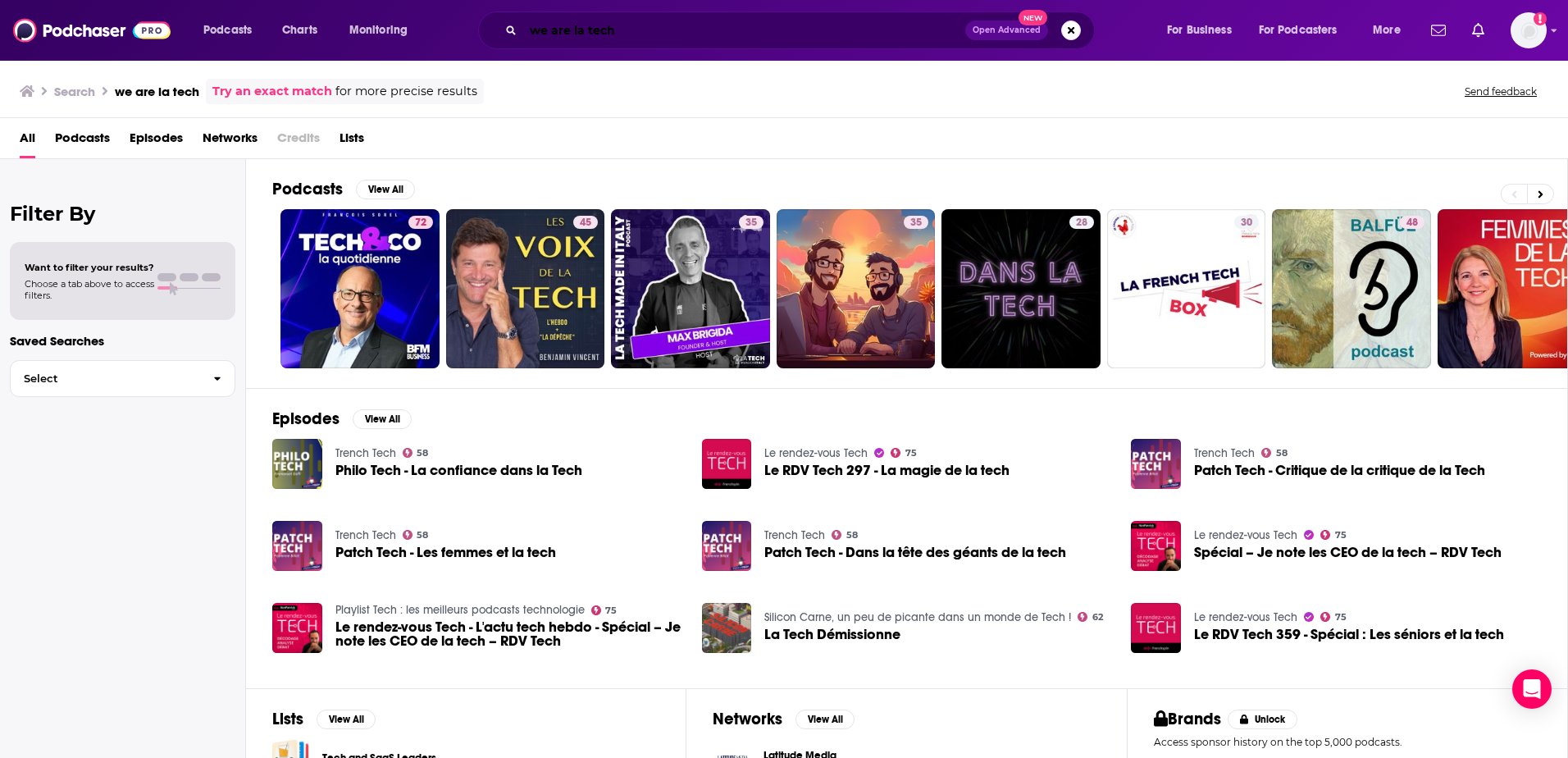
click at [588, 27] on input "we are la tech" at bounding box center [744, 31] width 442 height 27
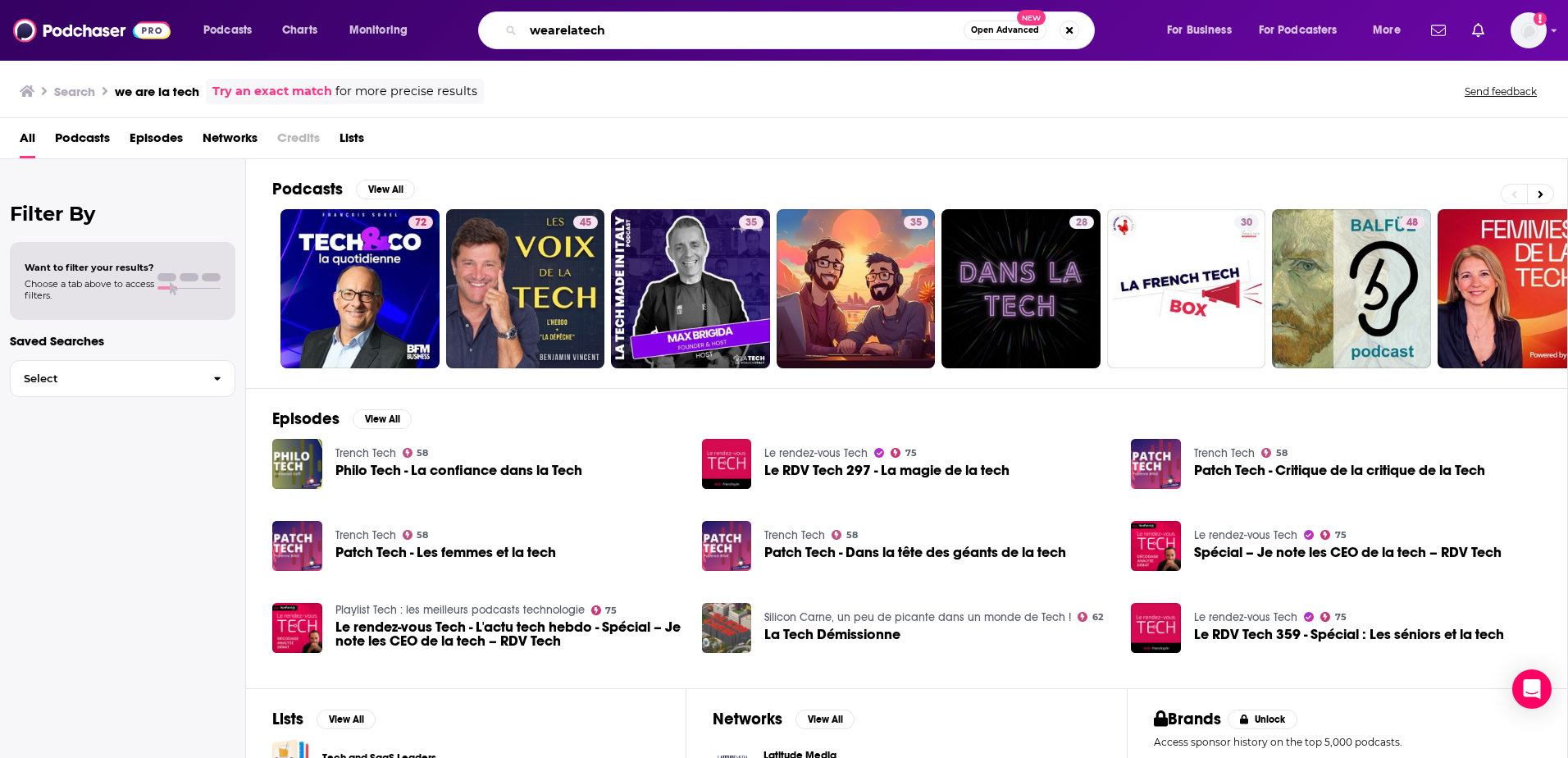
type input "wearelatech"
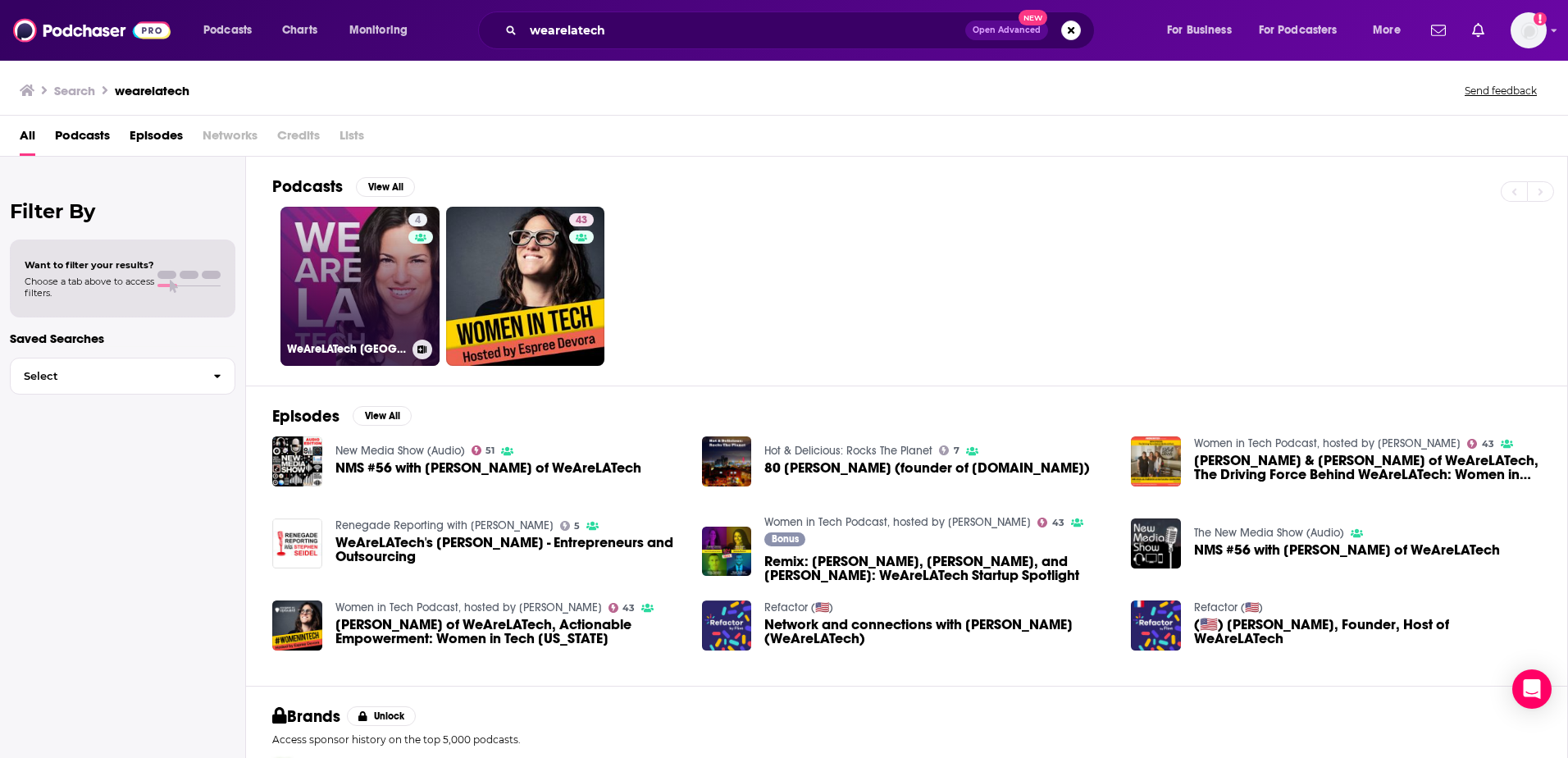
click at [359, 272] on link "4 WeAreLATech [GEOGRAPHIC_DATA] Startups Podcast, hosted by [PERSON_NAME]" at bounding box center [359, 286] width 159 height 159
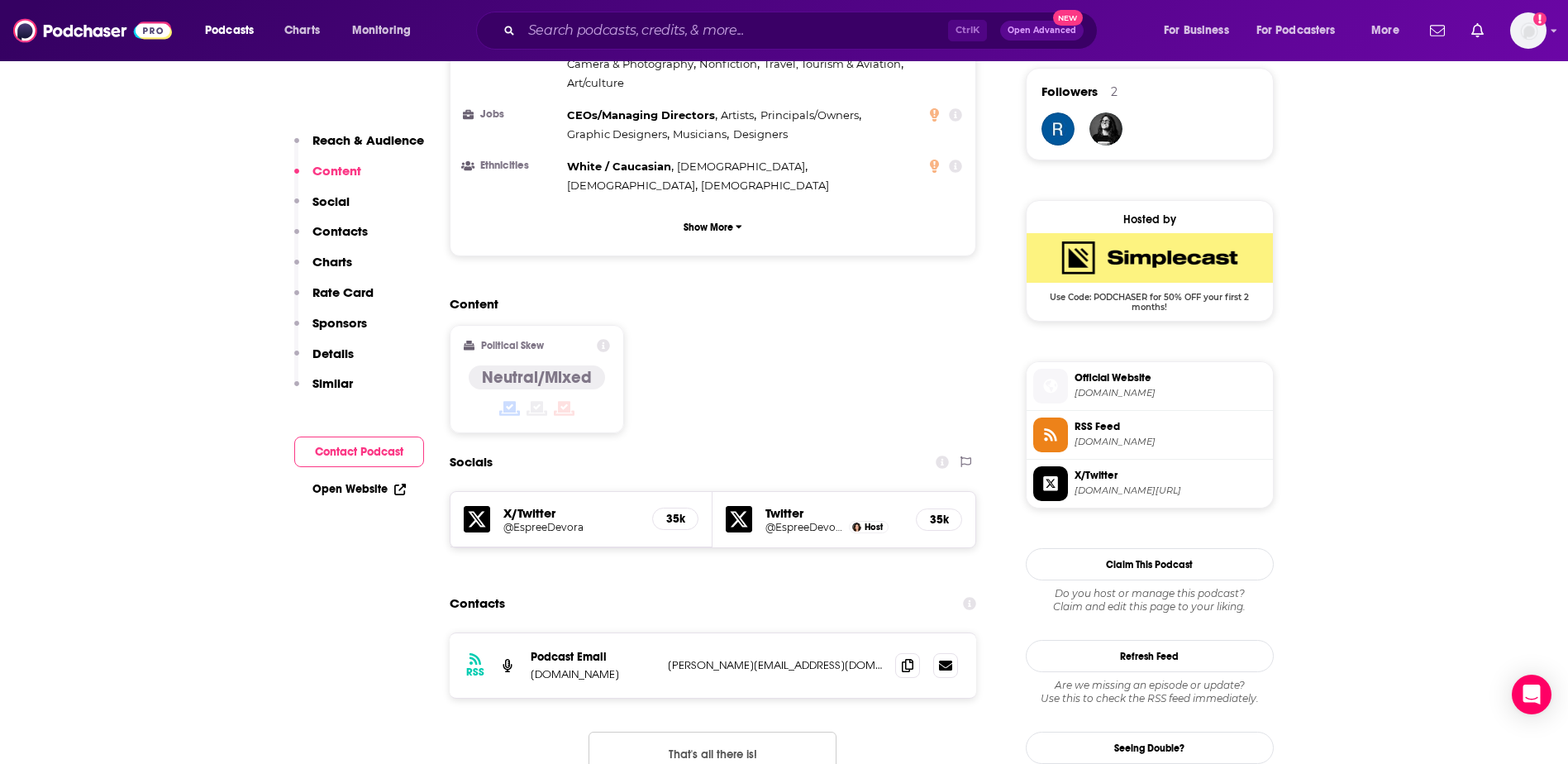
scroll to position [1241, 0]
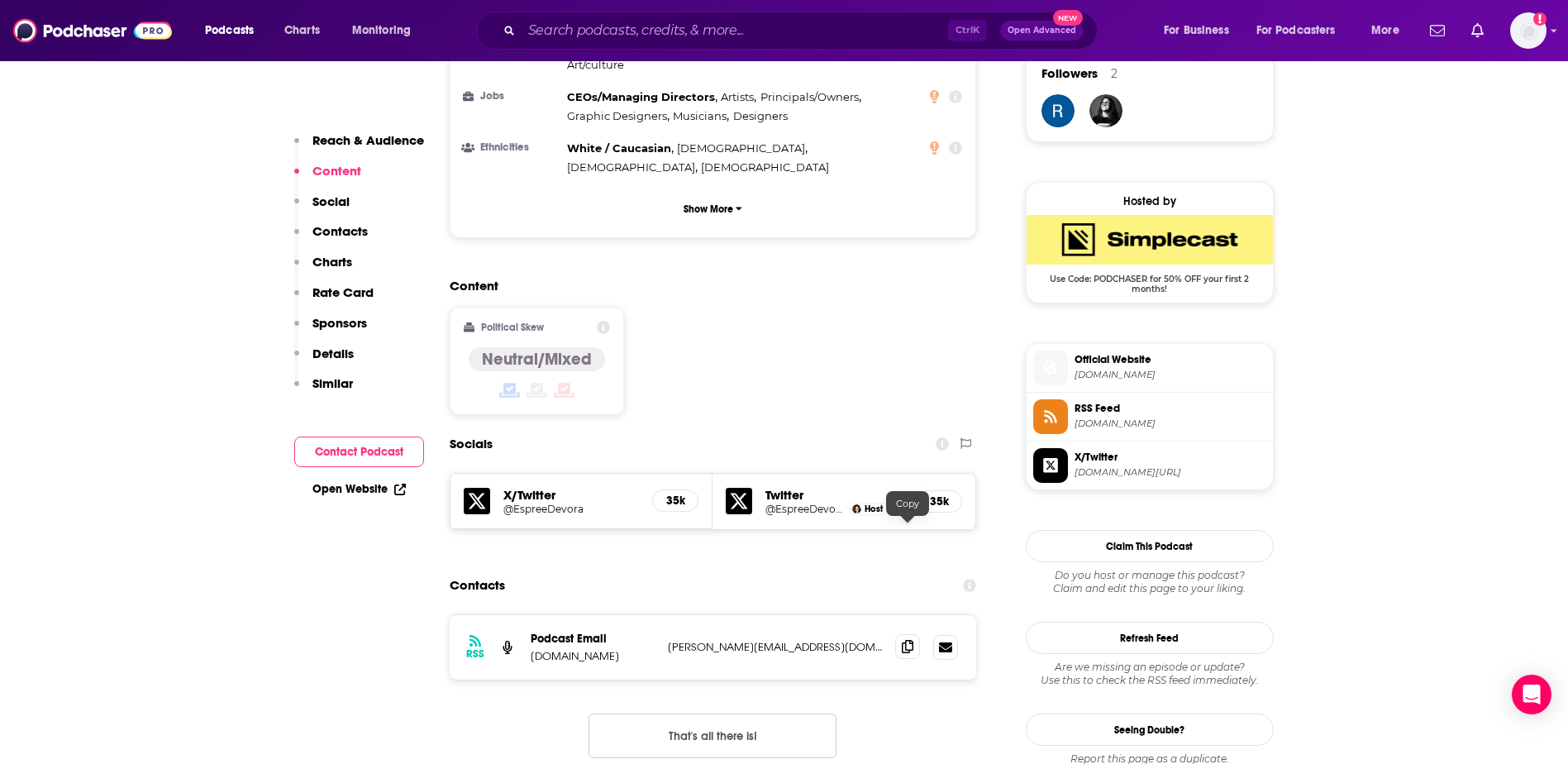
click at [899, 634] on span at bounding box center [908, 647] width 25 height 25
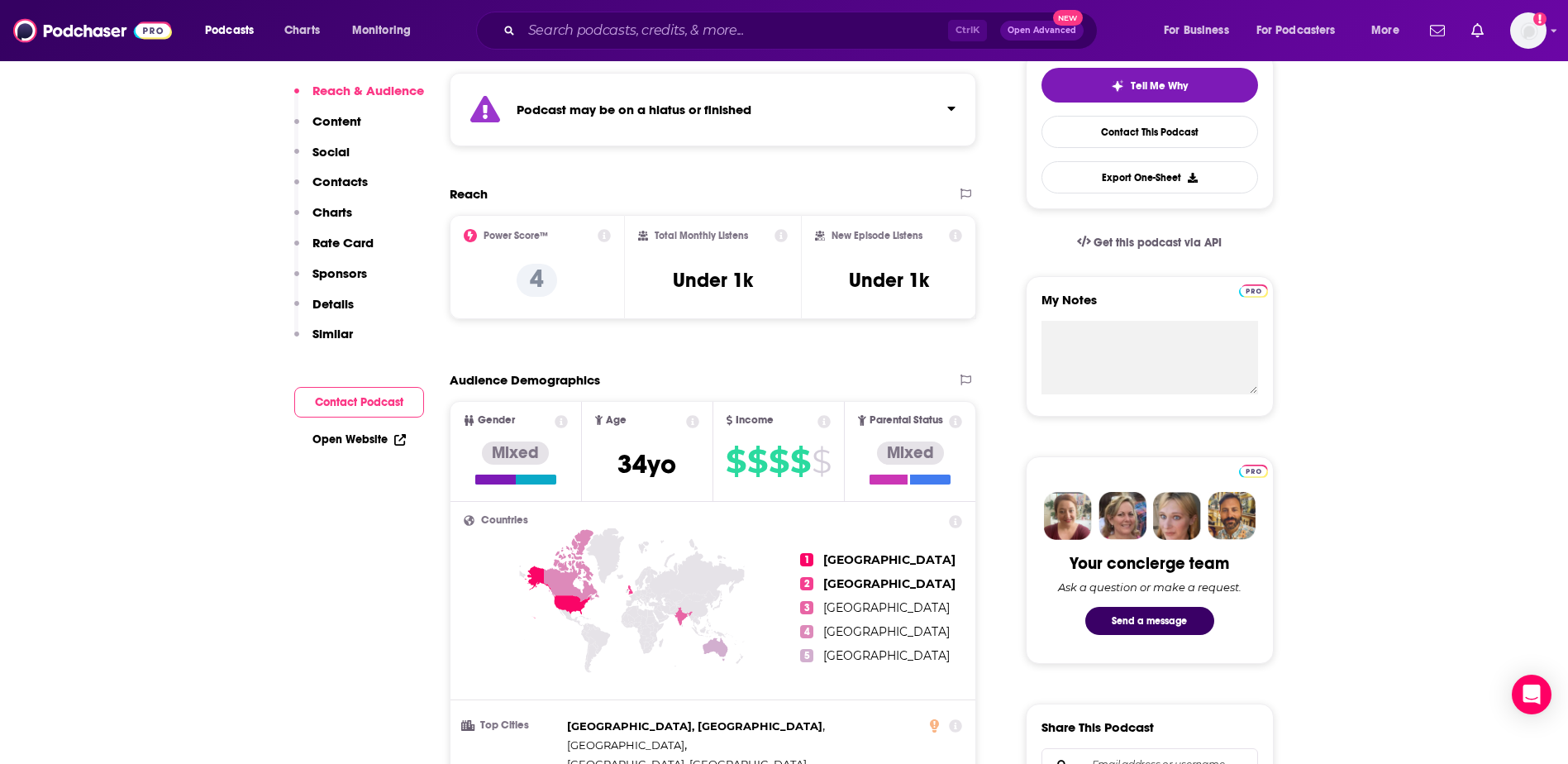
scroll to position [0, 0]
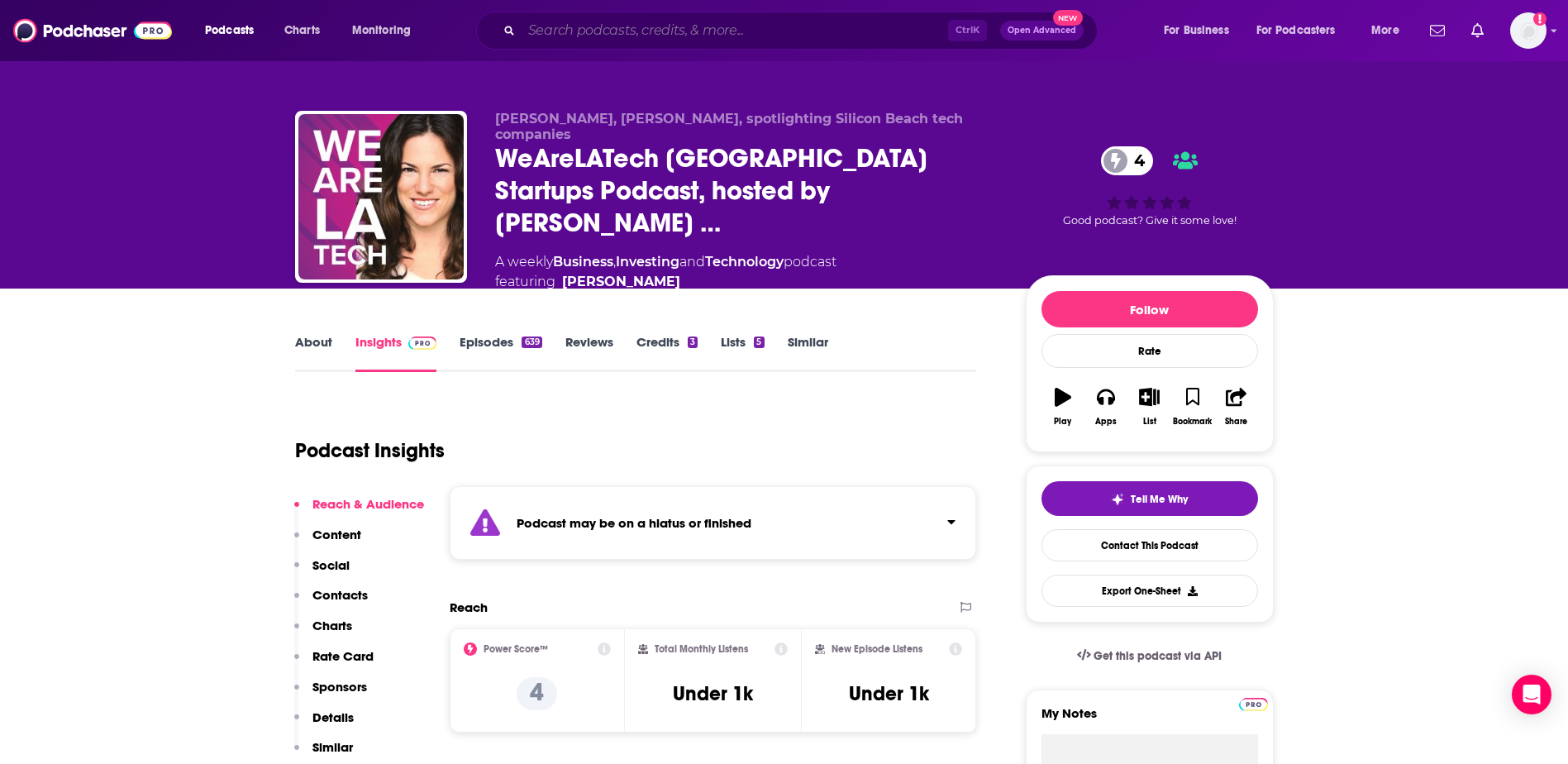
click at [547, 31] on input "Search podcasts, credits, & more..." at bounding box center [735, 31] width 427 height 27
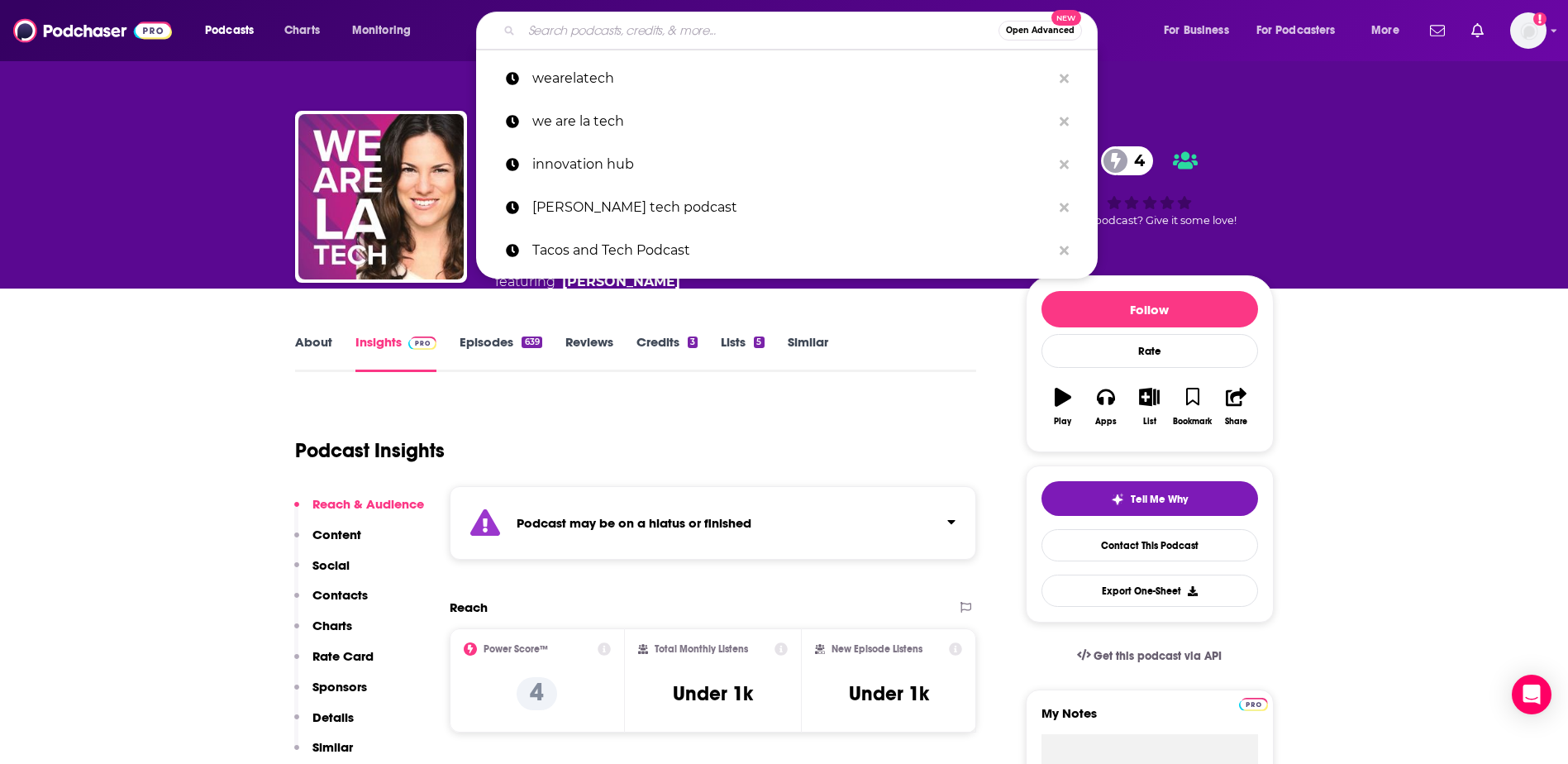
paste input "Real Talk NYC podcast"
type input "Real Talk NYC podcast"
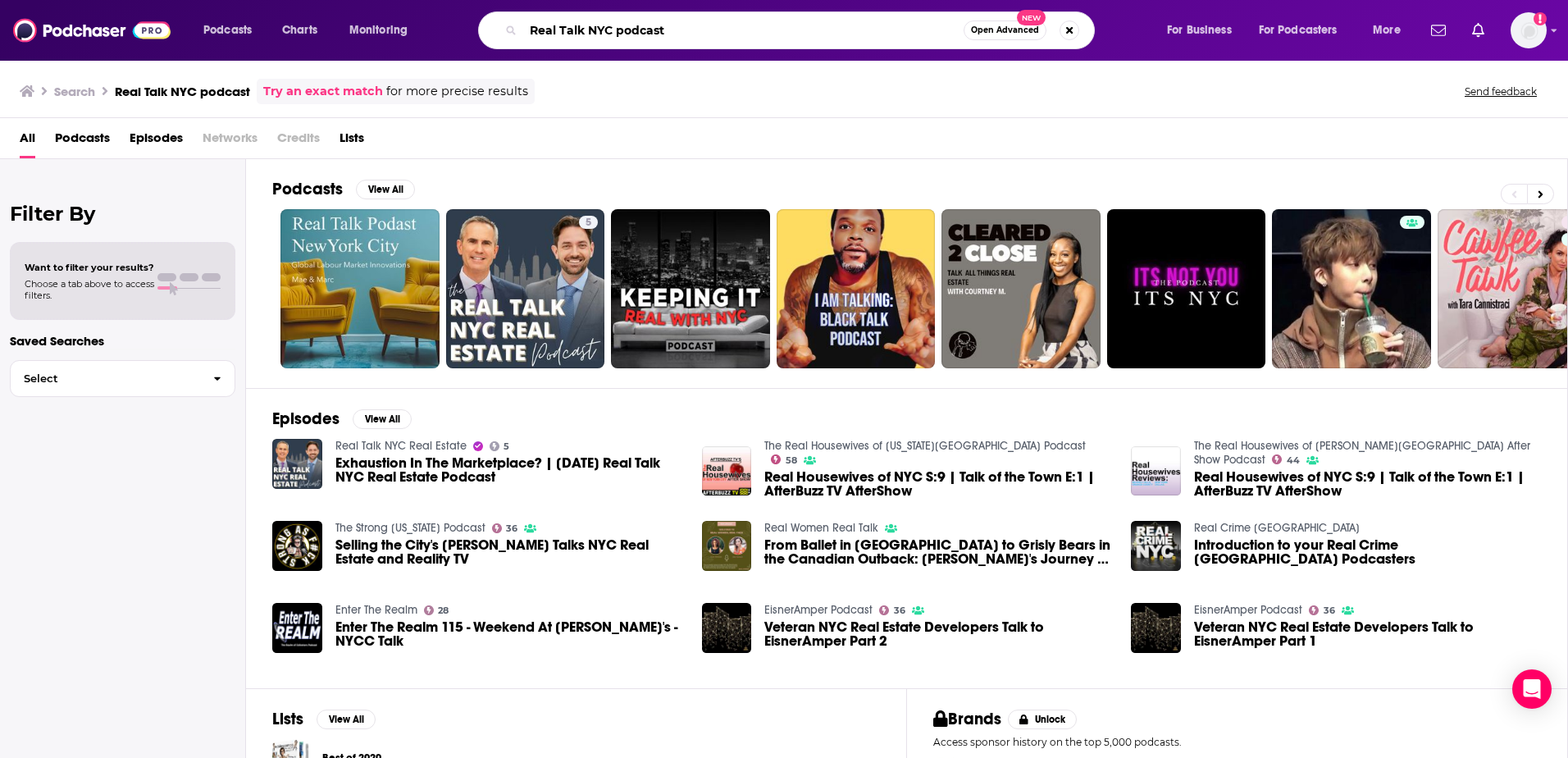
drag, startPoint x: 709, startPoint y: 27, endPoint x: 613, endPoint y: 26, distance: 96.0
click at [613, 26] on input "Real Talk NYC podcast" at bounding box center [743, 31] width 440 height 27
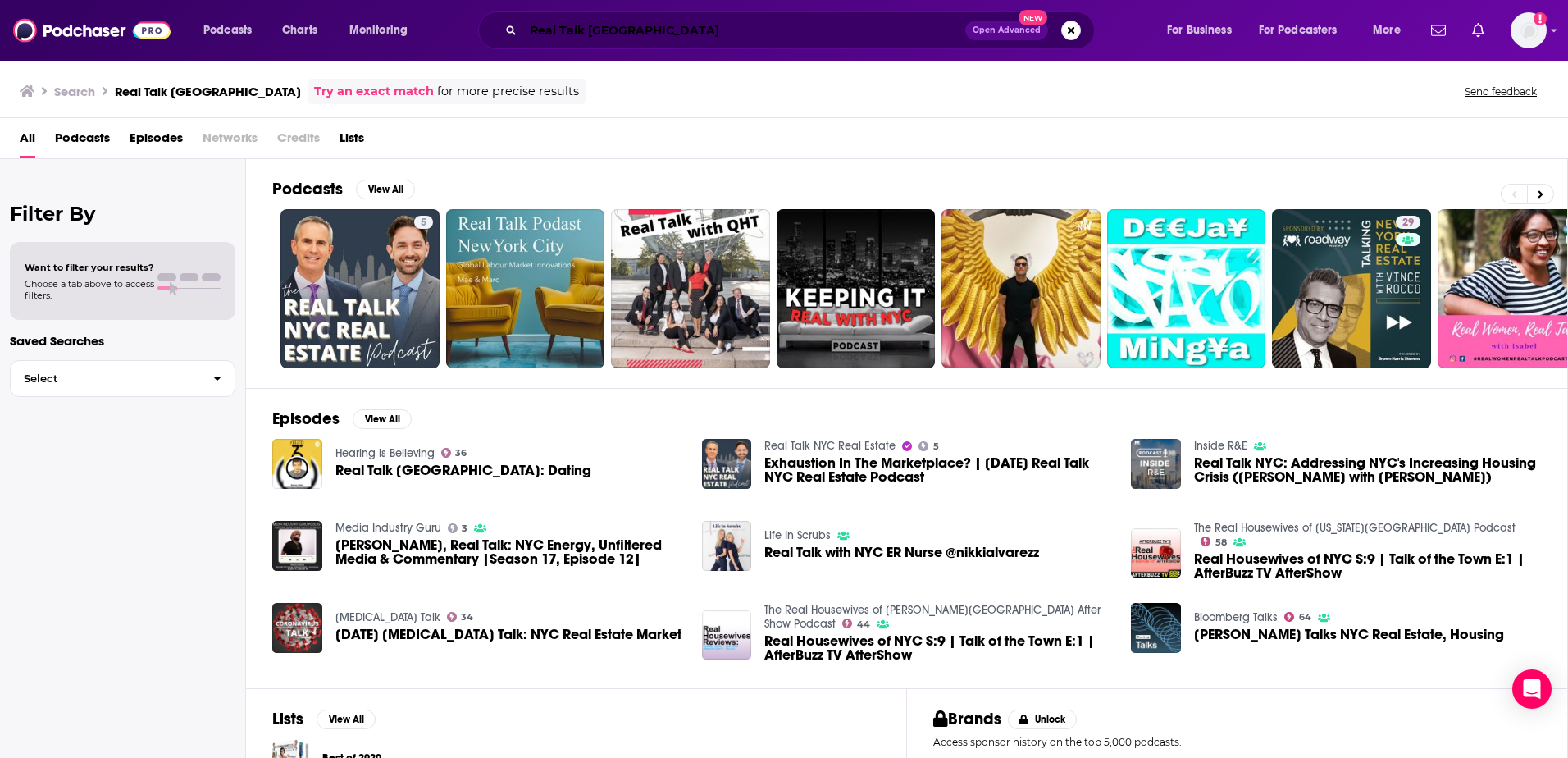
drag, startPoint x: 629, startPoint y: 30, endPoint x: 382, endPoint y: 28, distance: 247.0
click at [382, 28] on div "Podcasts Charts Monitoring Real Talk NYC Open Advanced New For Business For Pod…" at bounding box center [804, 31] width 1225 height 38
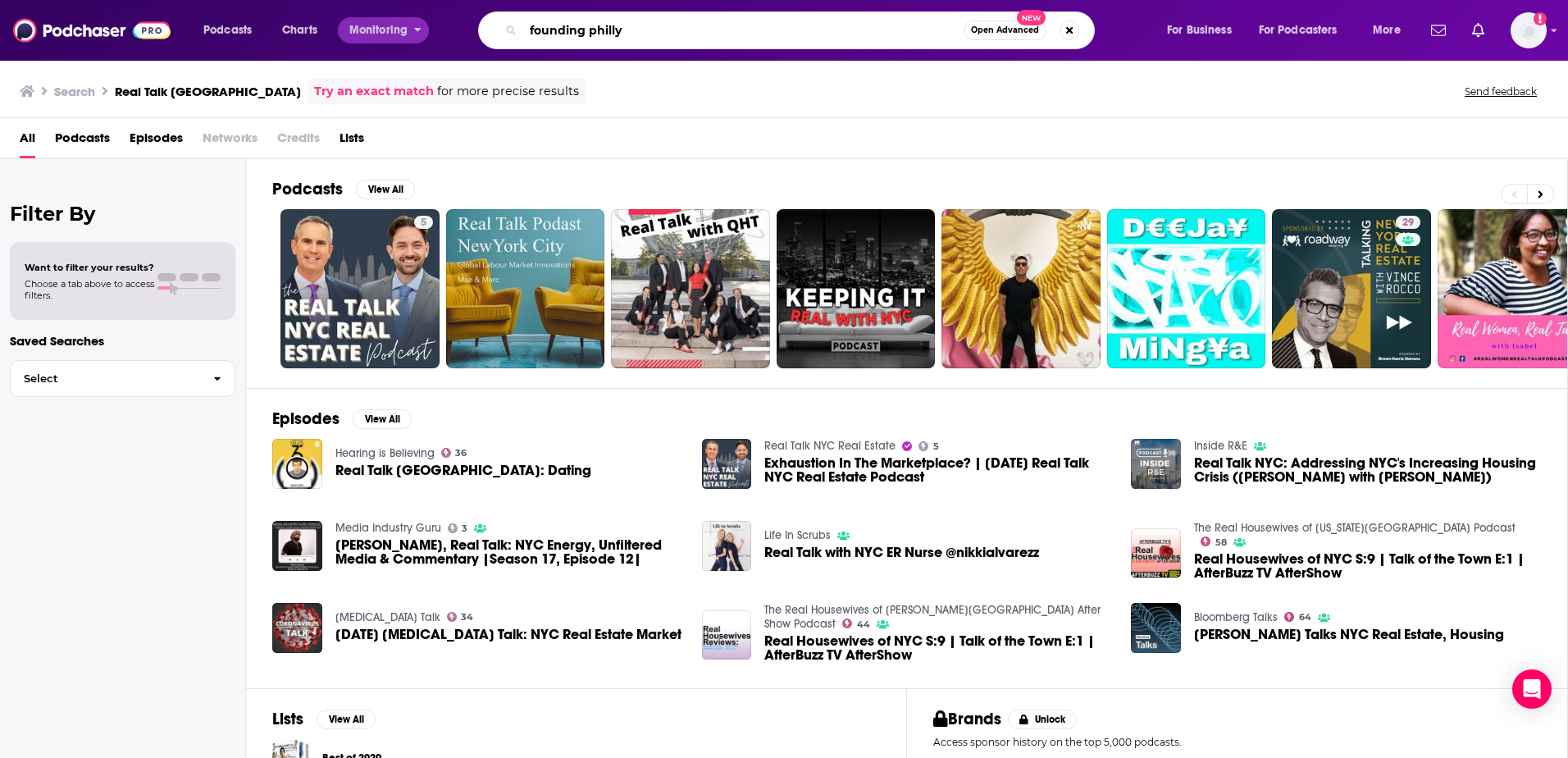
type input "founding philly"
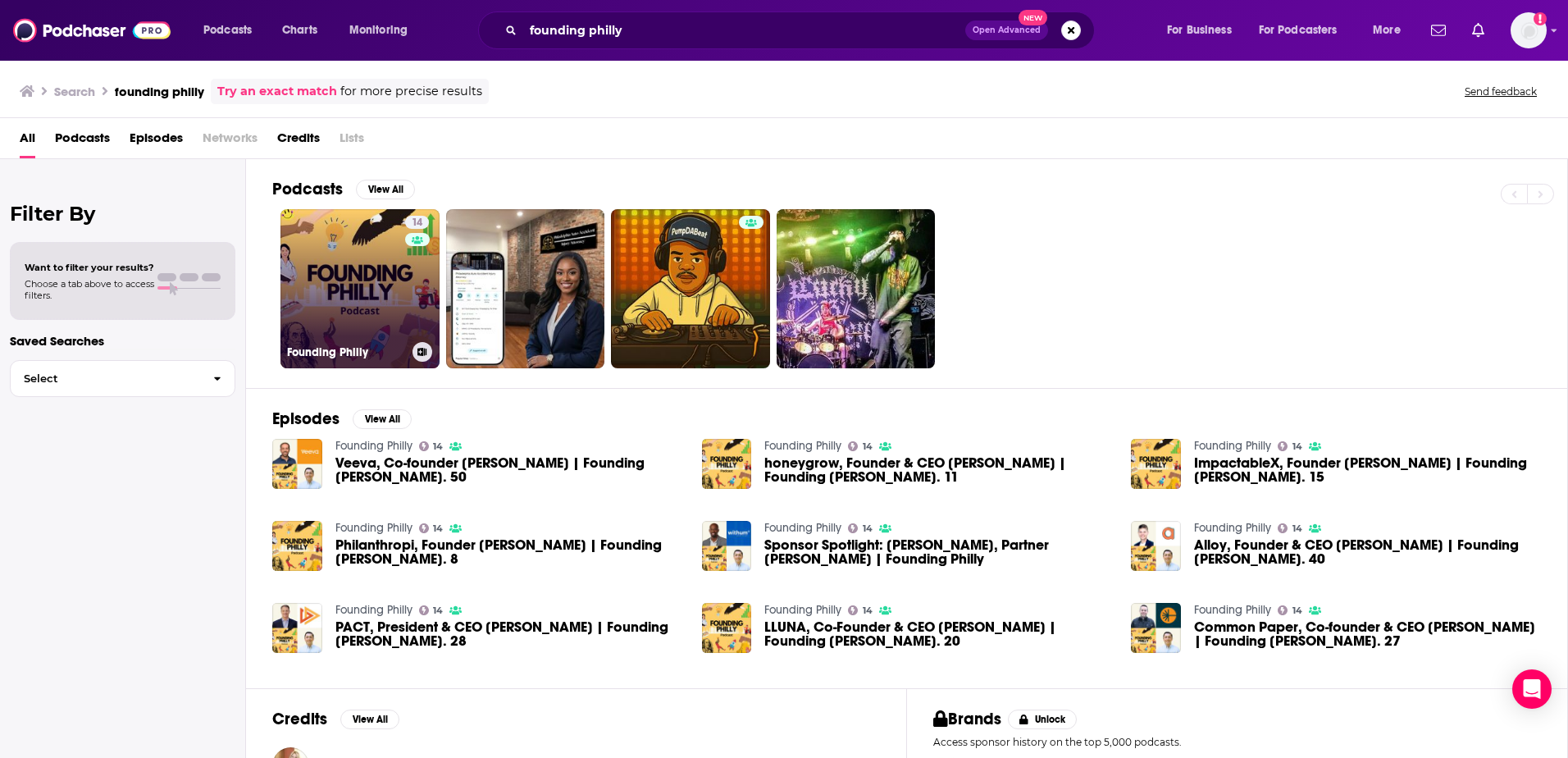
click at [325, 277] on link "14 Founding Philly" at bounding box center [359, 288] width 159 height 159
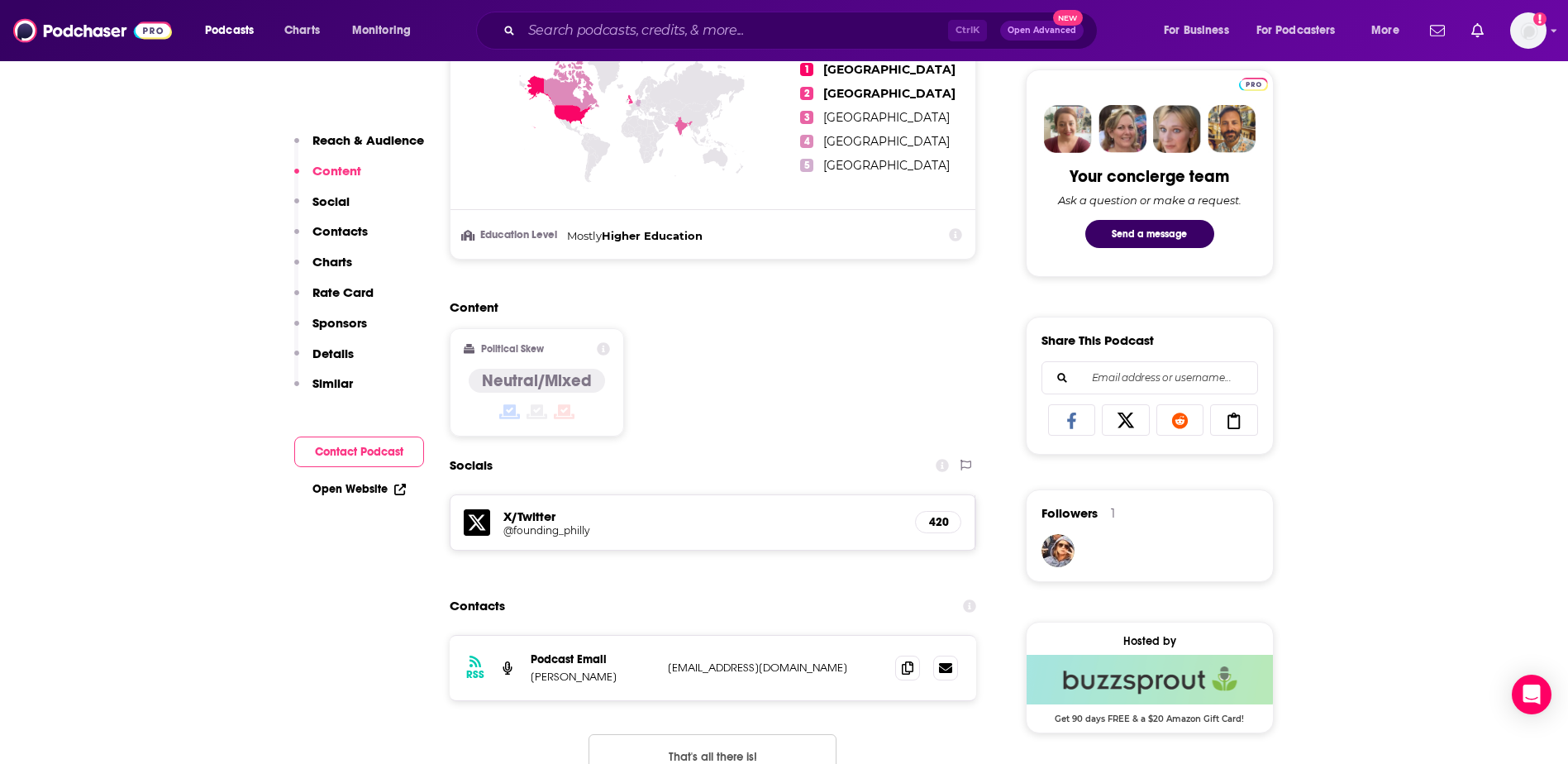
scroll to position [827, 0]
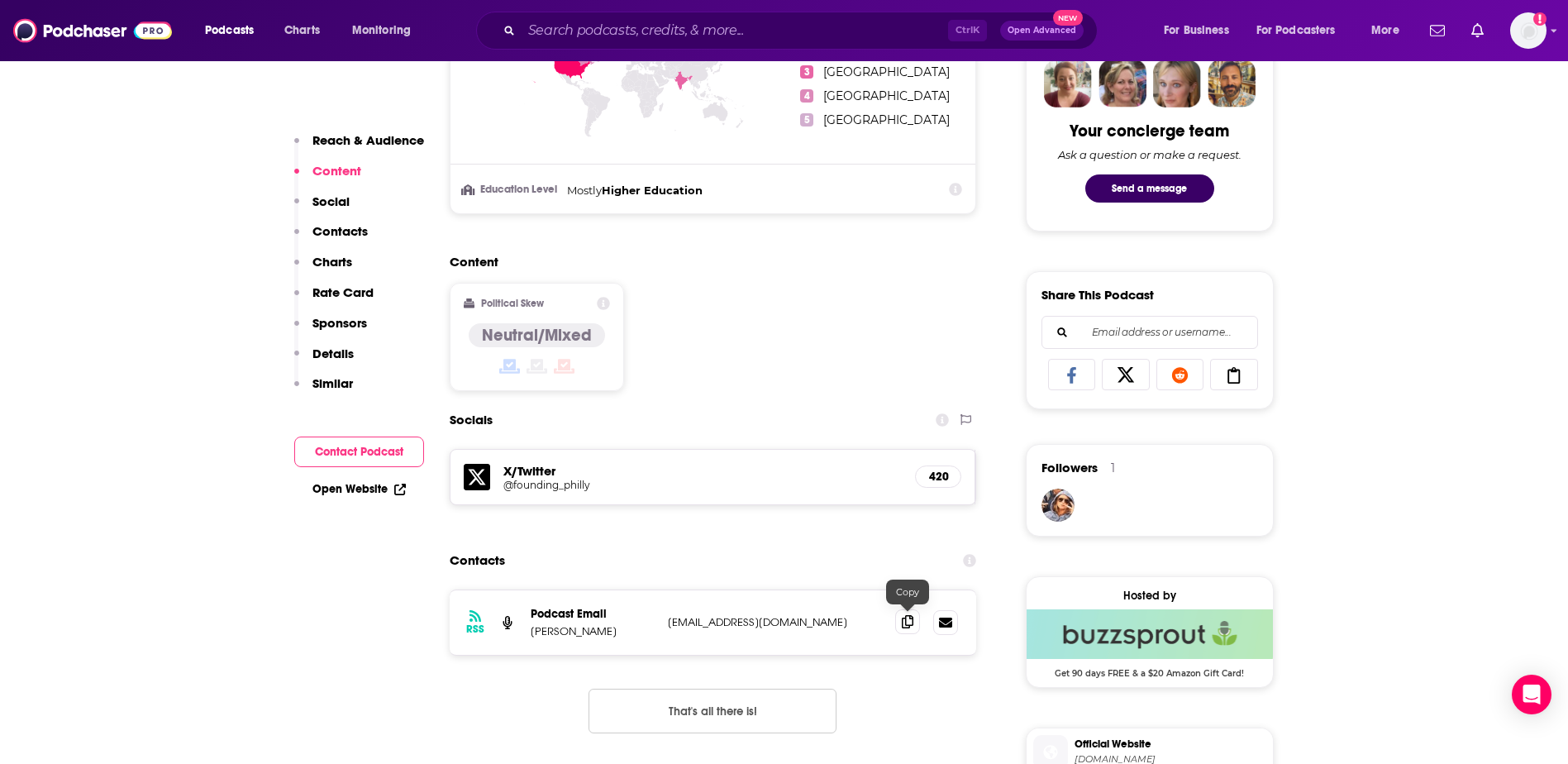
click at [911, 624] on icon at bounding box center [908, 622] width 12 height 13
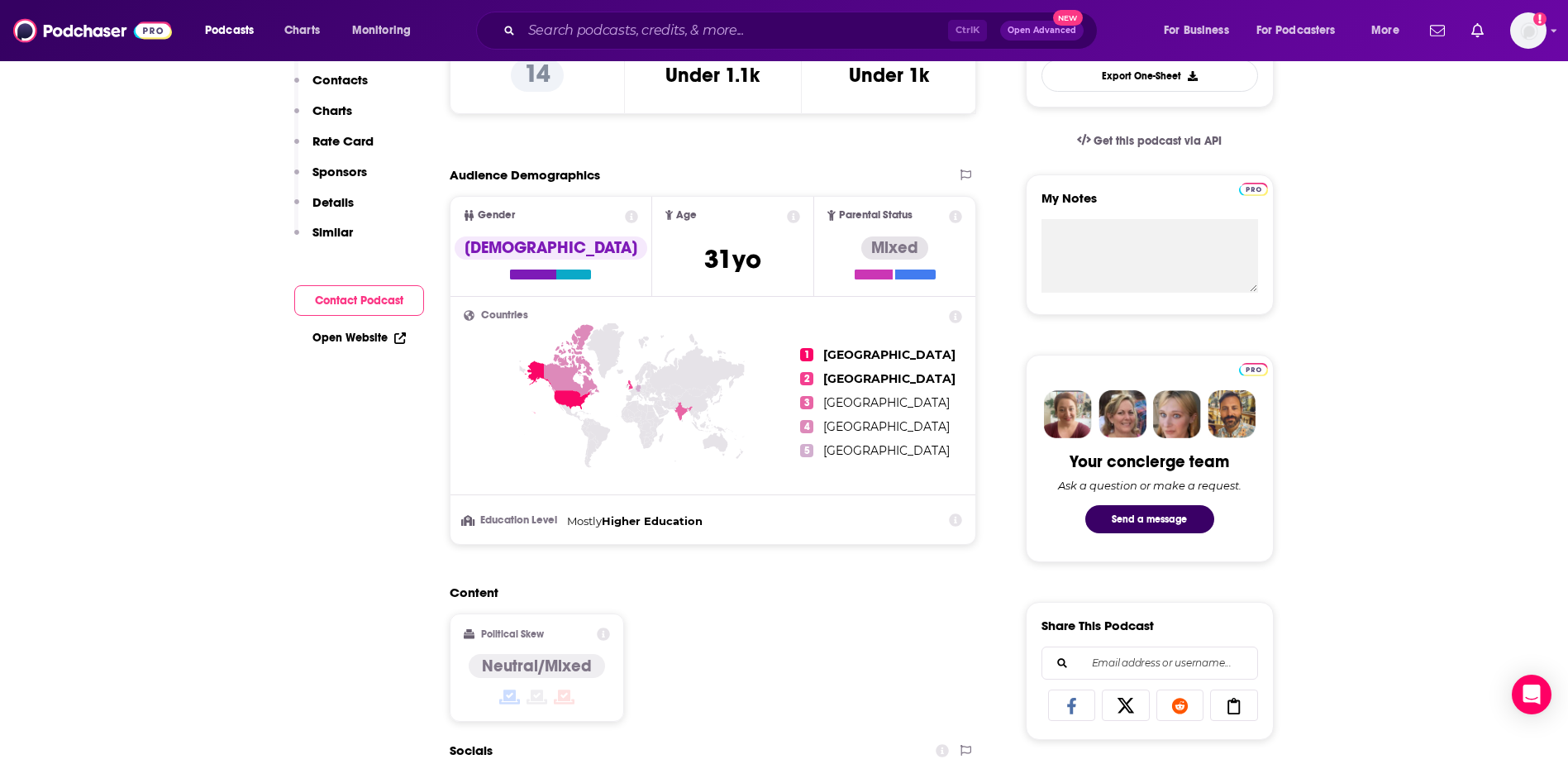
scroll to position [83, 0]
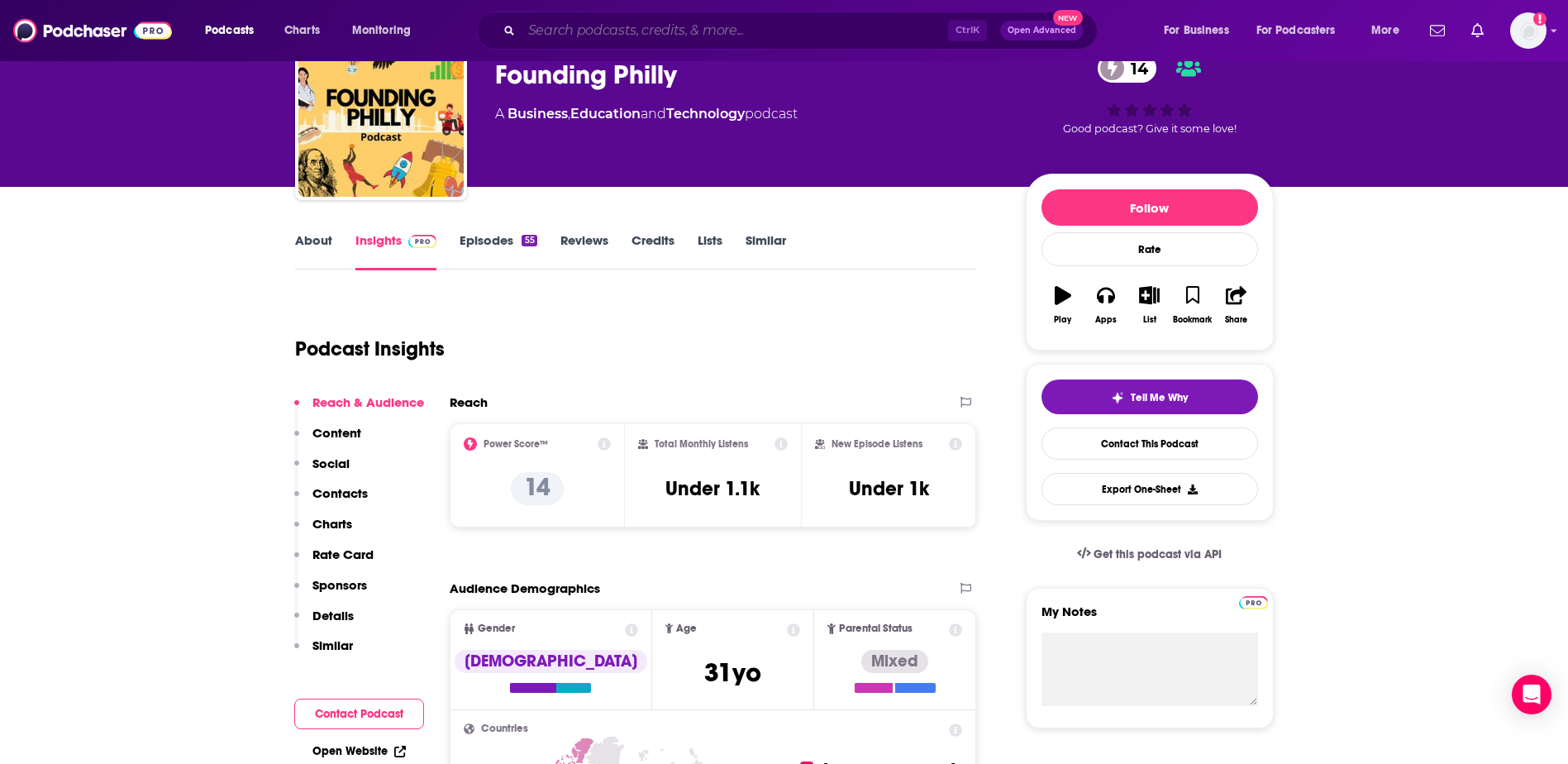
click at [617, 31] on input "Search podcasts, credits, & more..." at bounding box center [735, 31] width 427 height 27
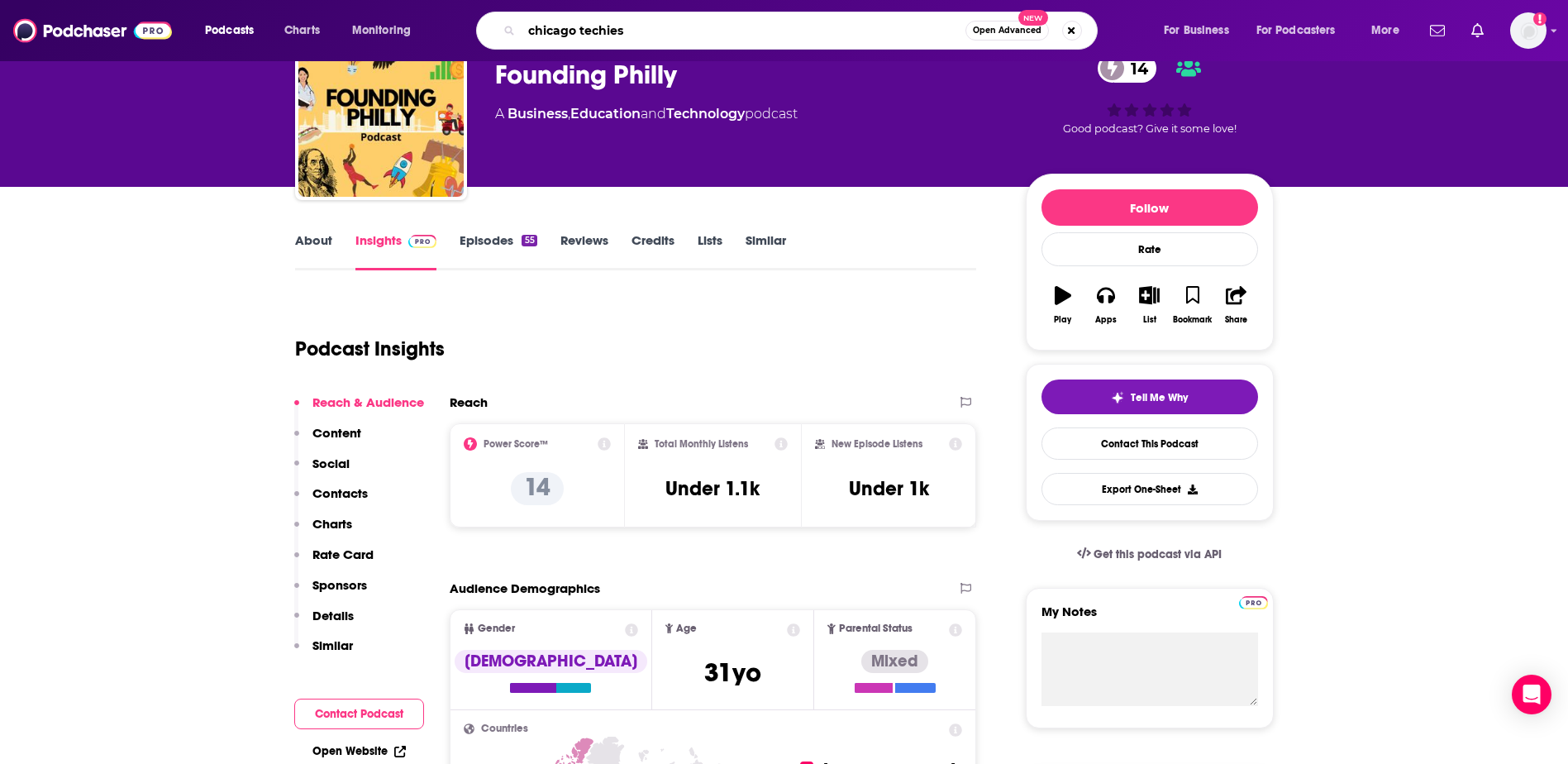
type input "chicago techies"
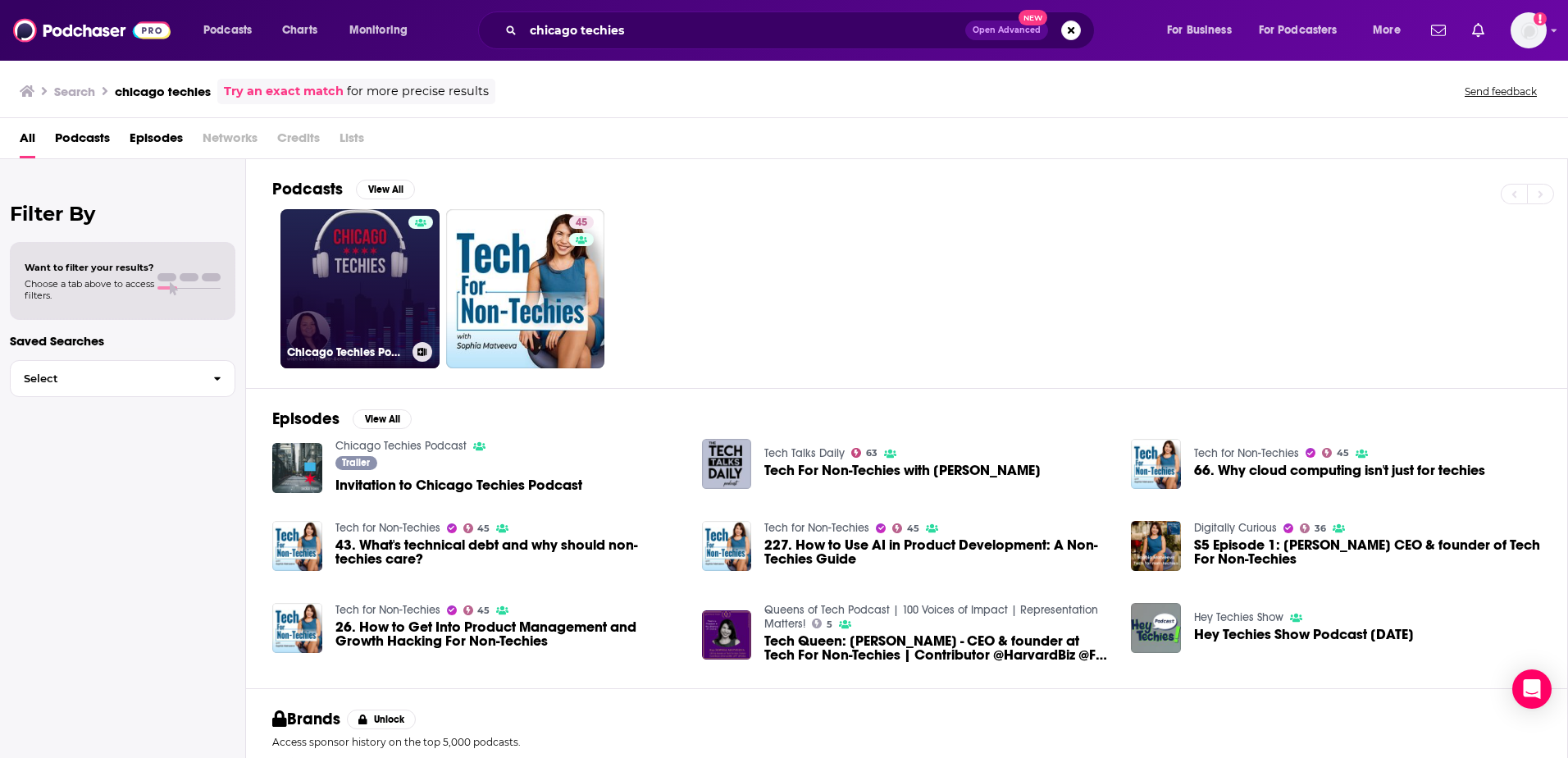
click at [344, 273] on link "Chicago Techies Podcast" at bounding box center [359, 288] width 159 height 159
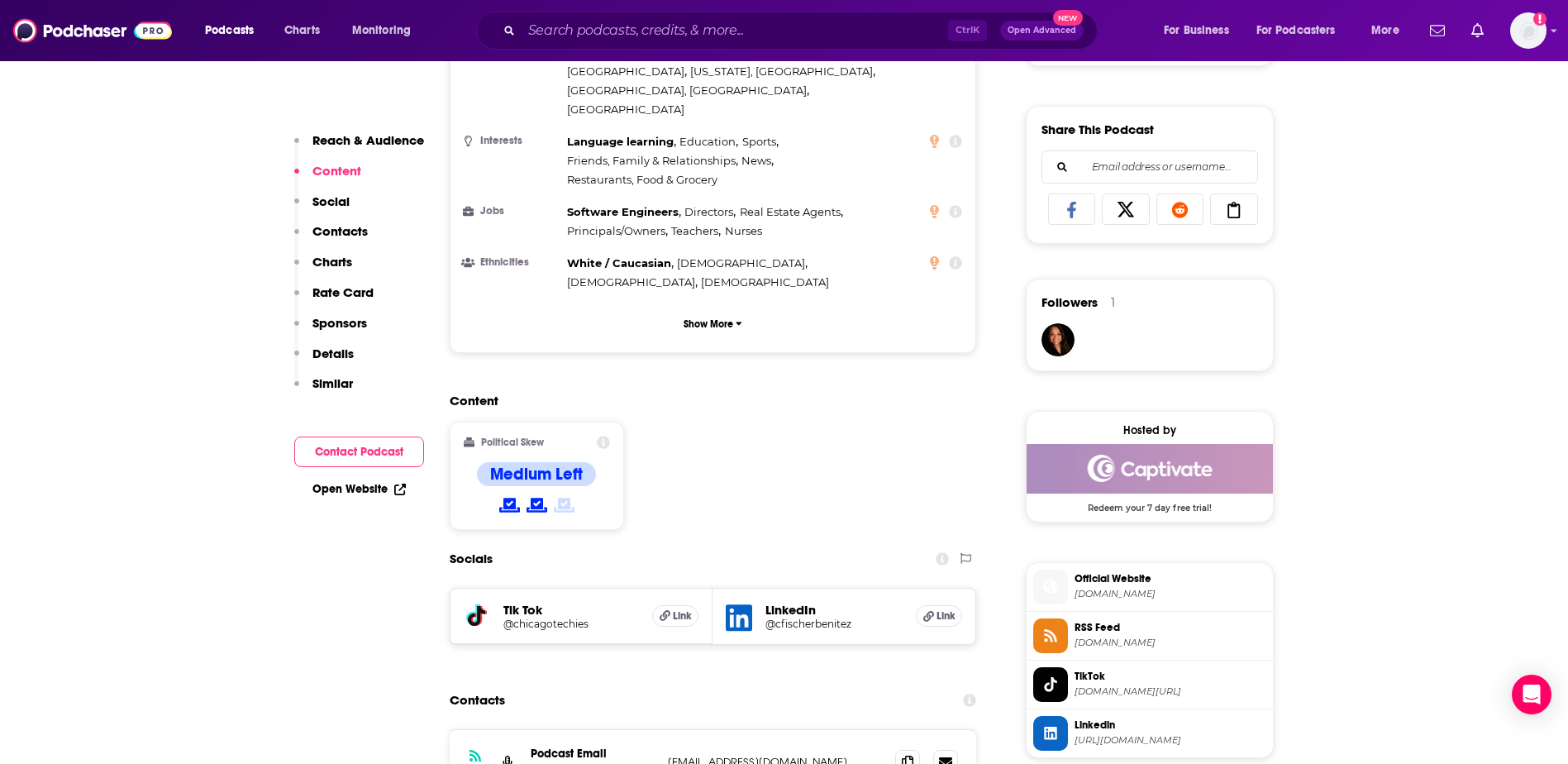
scroll to position [1075, 0]
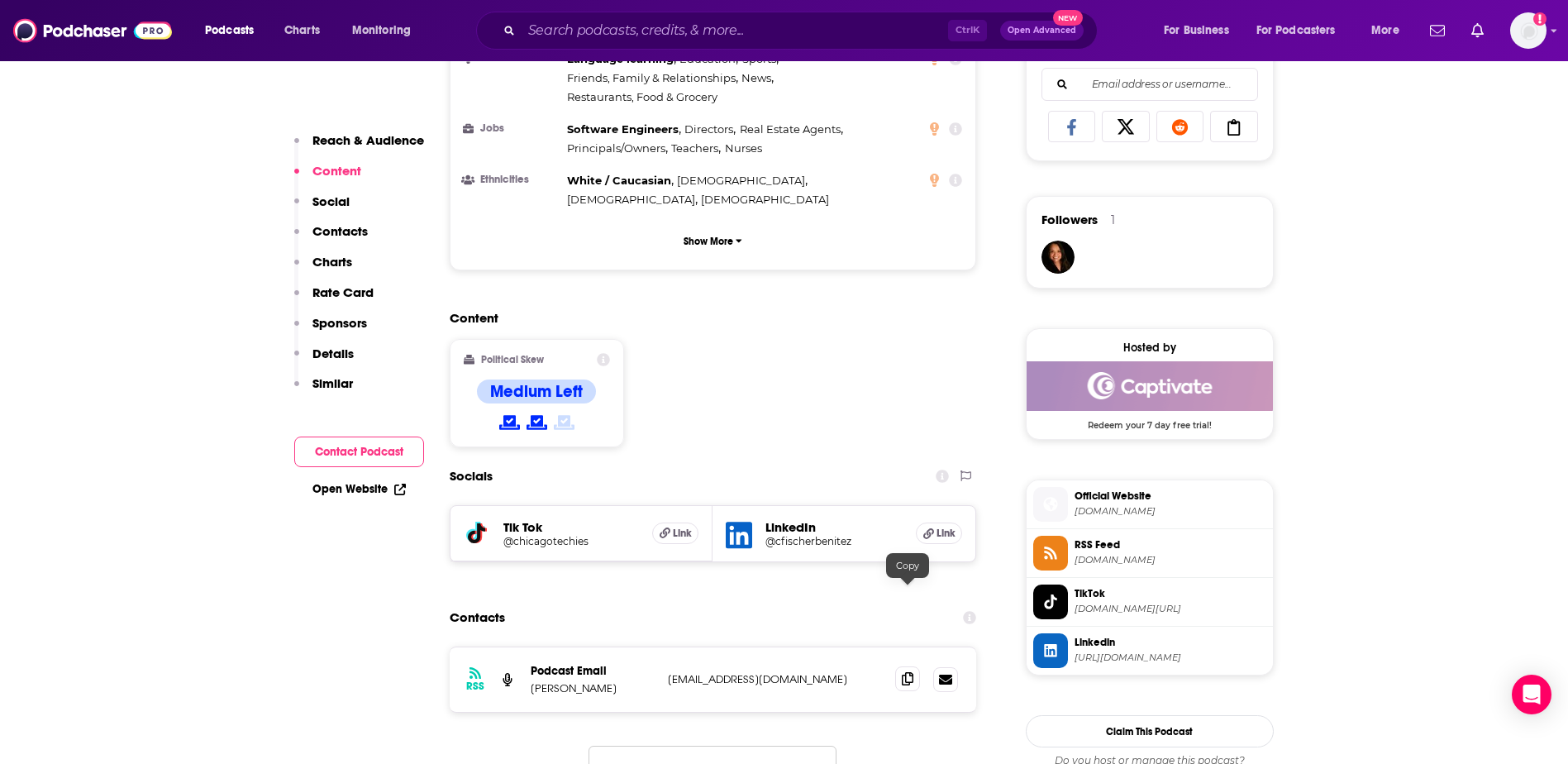
click at [905, 673] on icon at bounding box center [908, 679] width 12 height 13
